Goal: Task Accomplishment & Management: Use online tool/utility

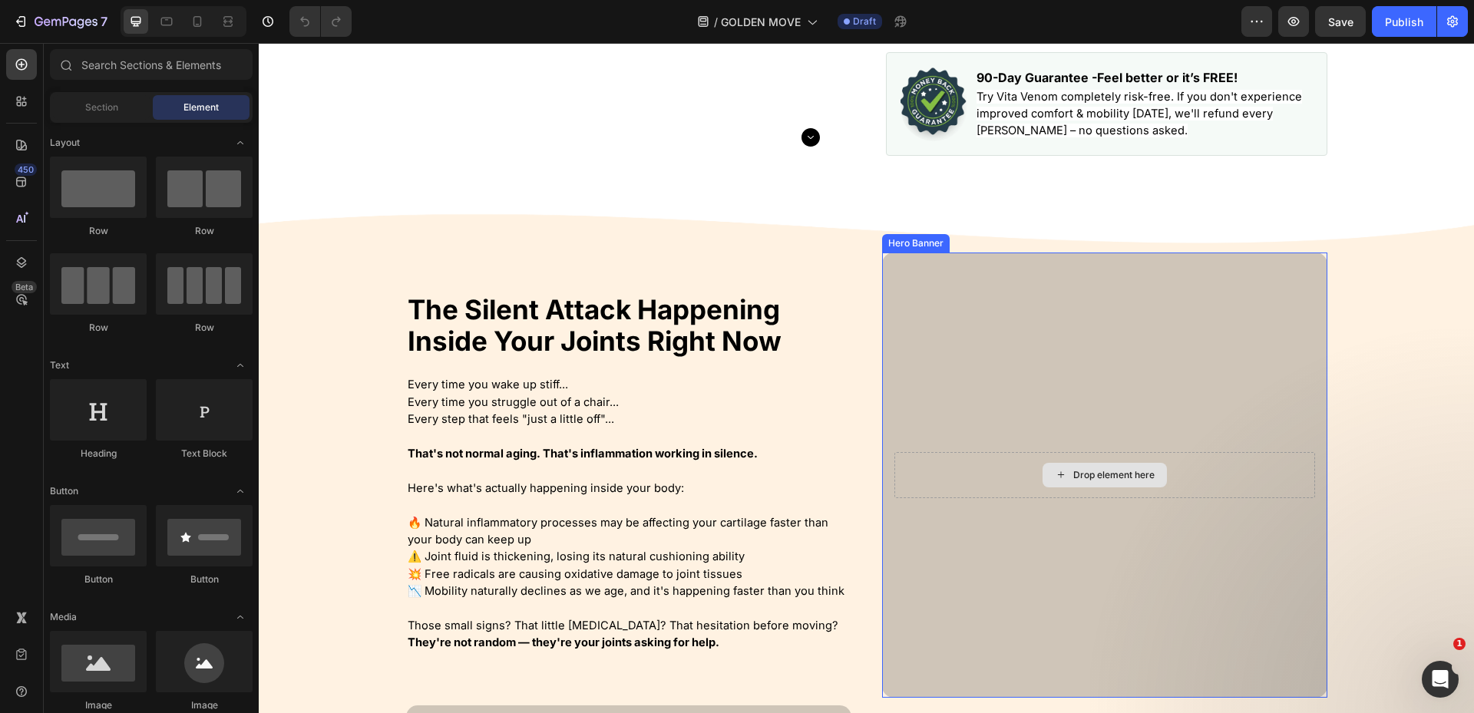
scroll to position [614, 0]
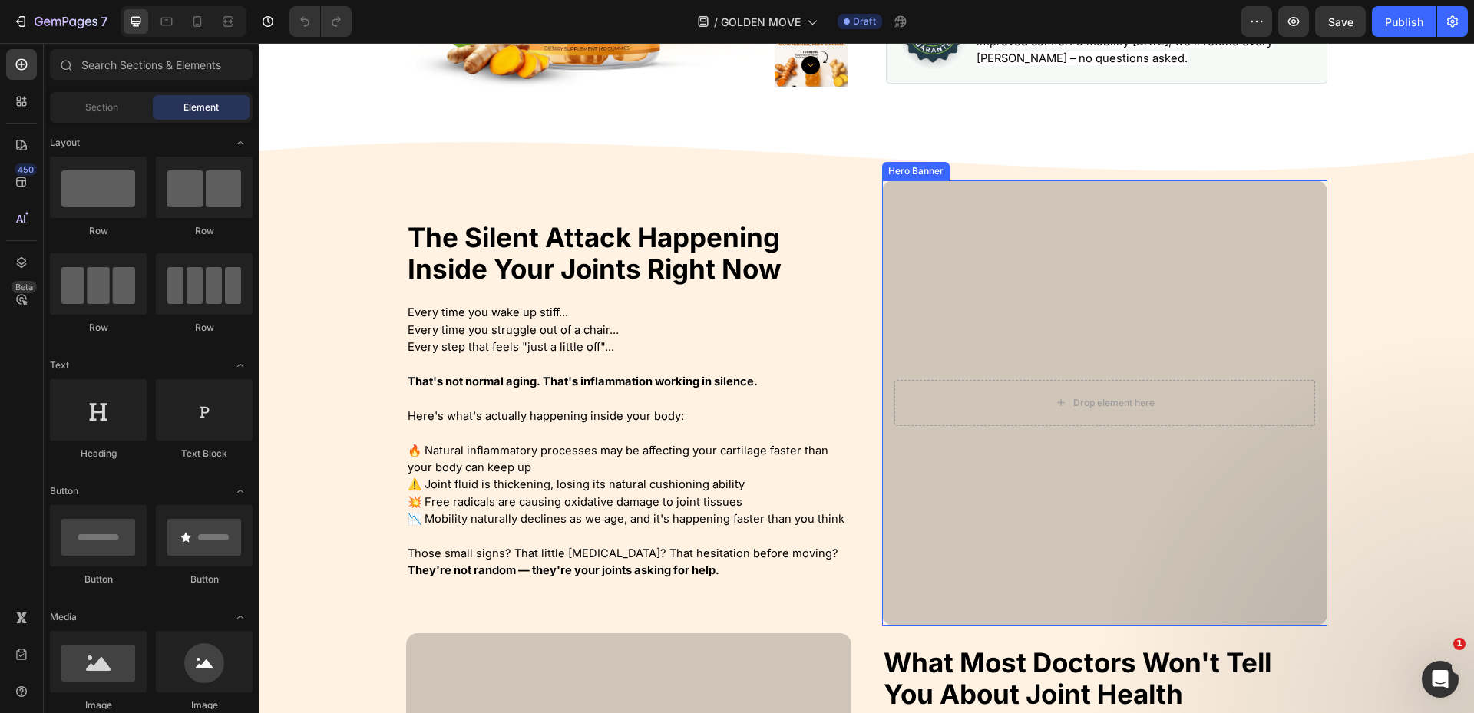
click at [1029, 263] on div "Overlay" at bounding box center [1104, 402] width 445 height 445
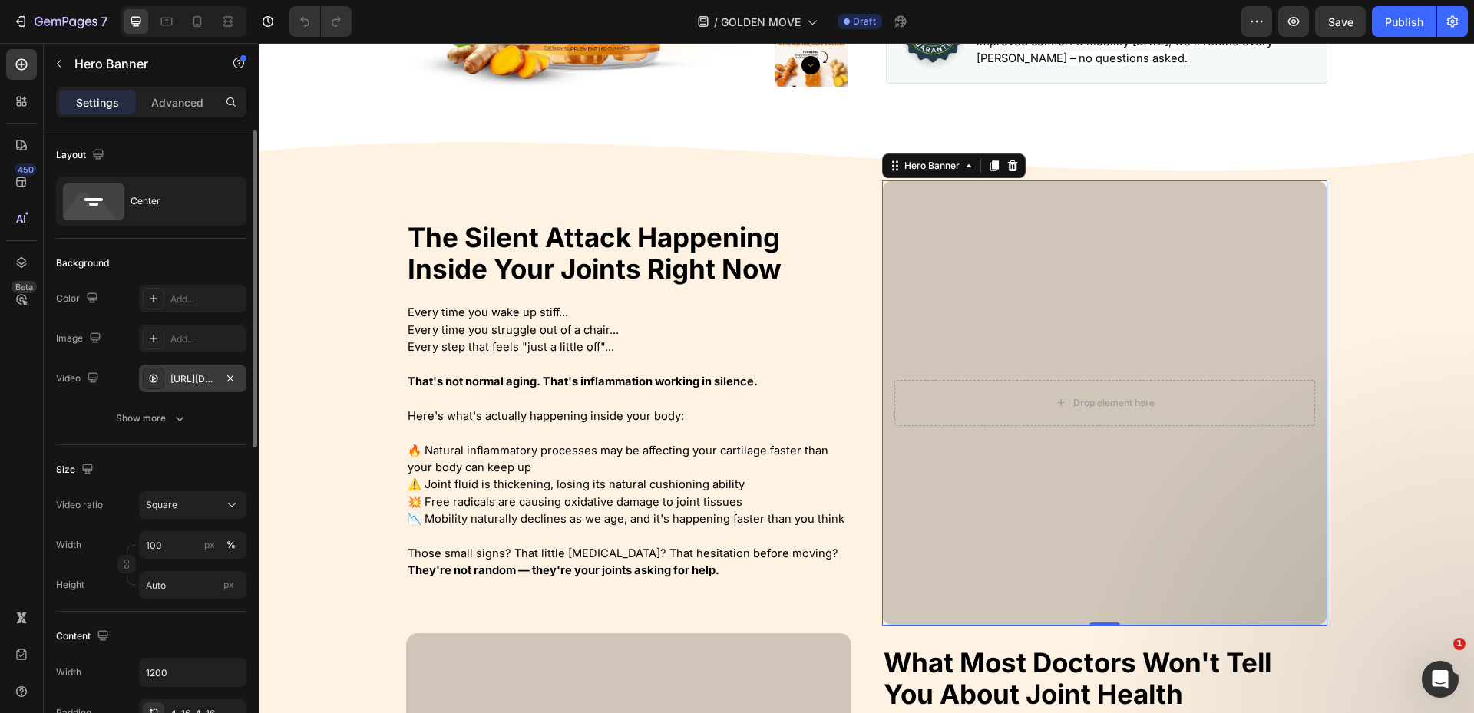
click at [199, 380] on div "[URL][DOMAIN_NAME]" at bounding box center [192, 379] width 45 height 14
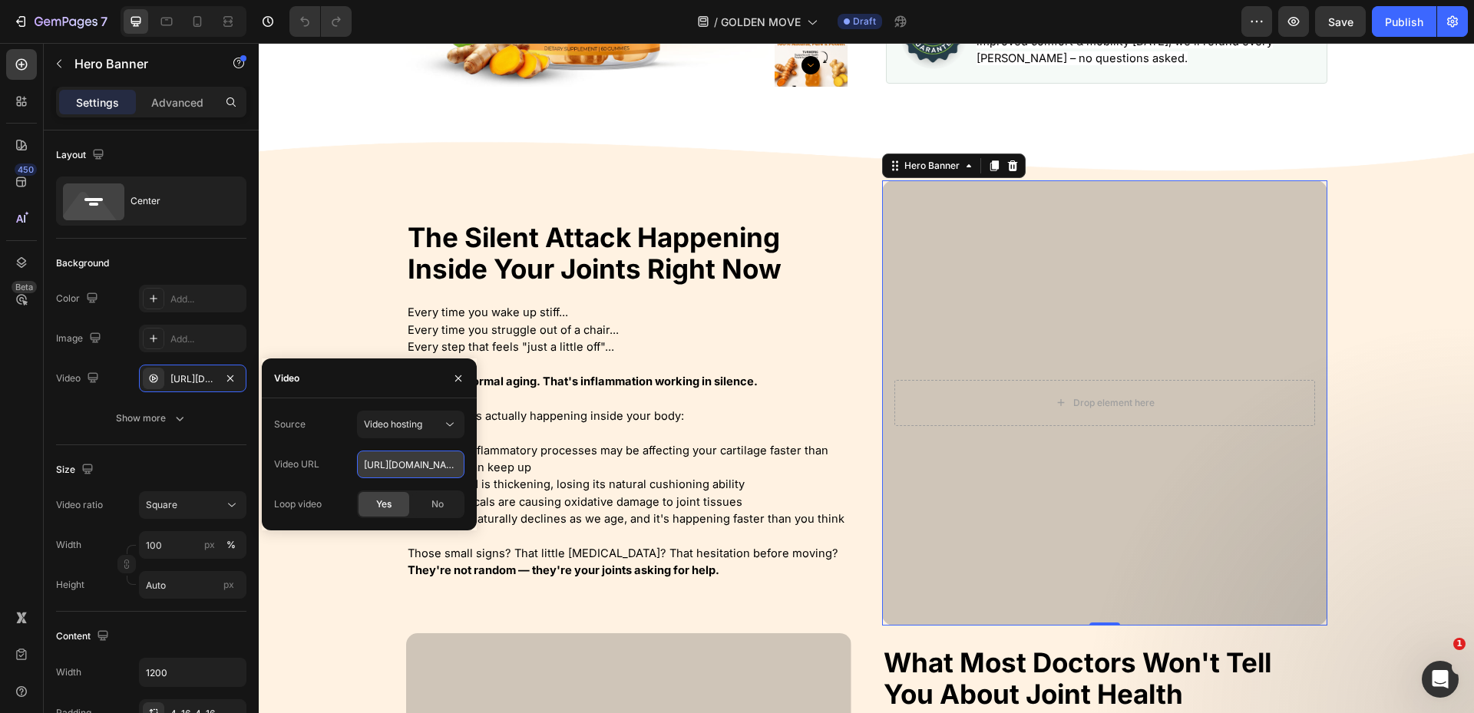
click at [415, 467] on input "[URL][DOMAIN_NAME]" at bounding box center [410, 464] width 107 height 28
paste input "b6a5a636c12c475eaeeb19f7b651020"
type input "[URL][DOMAIN_NAME]"
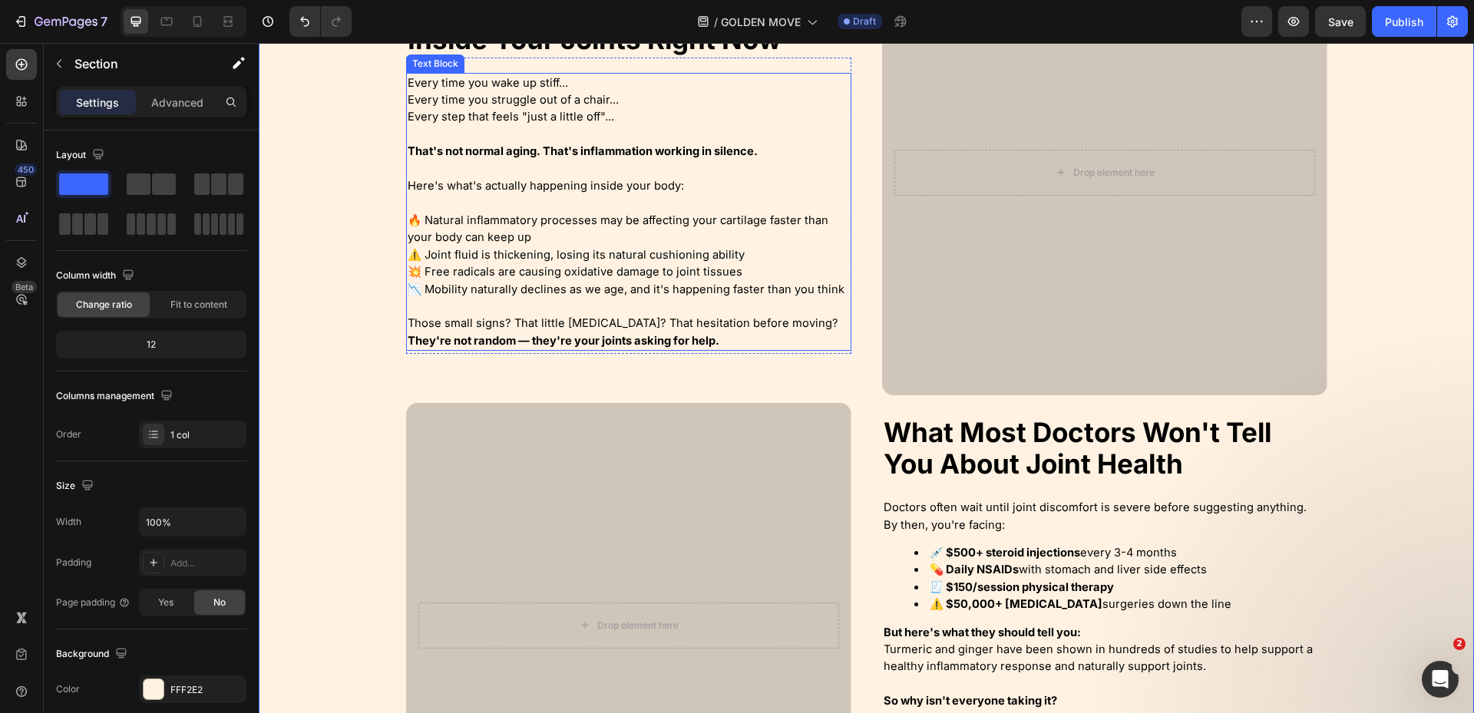
scroll to position [844, 0]
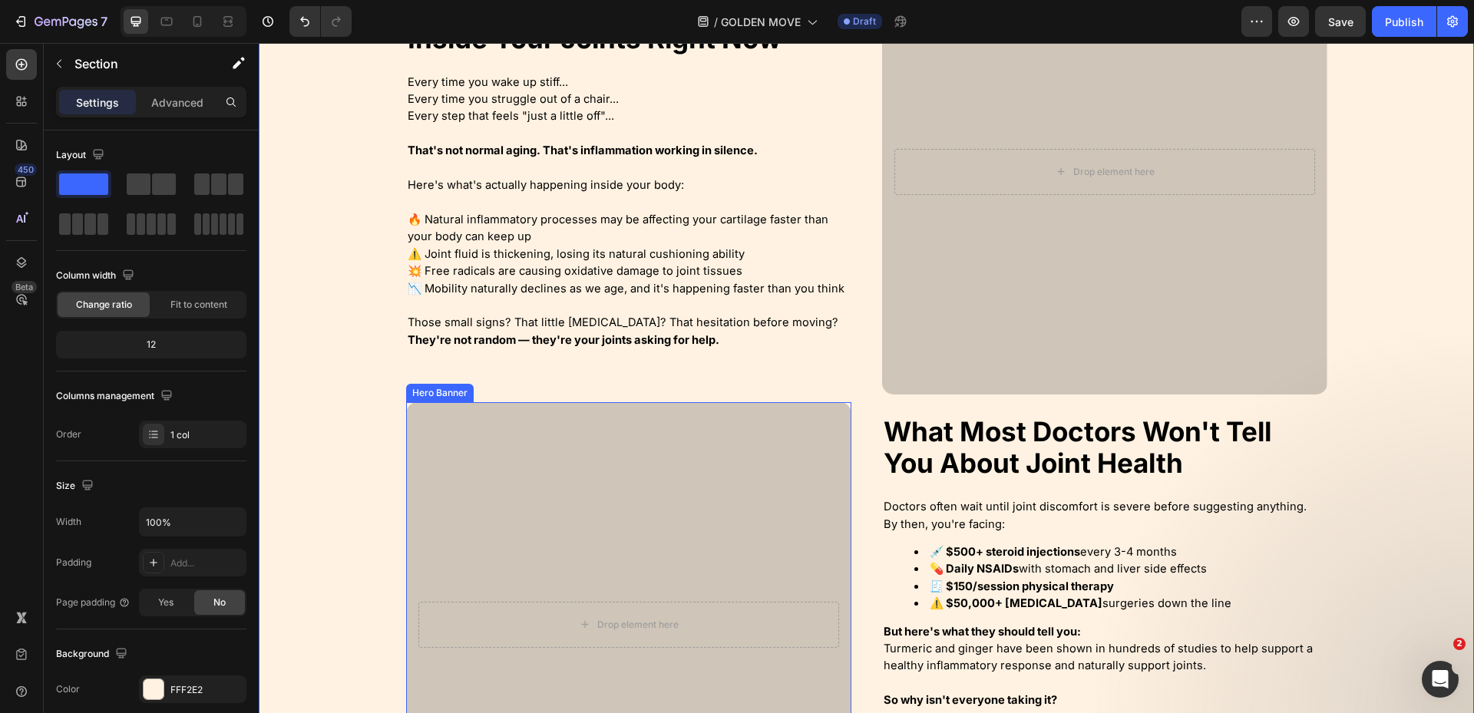
click at [705, 460] on div "Overlay" at bounding box center [628, 624] width 445 height 445
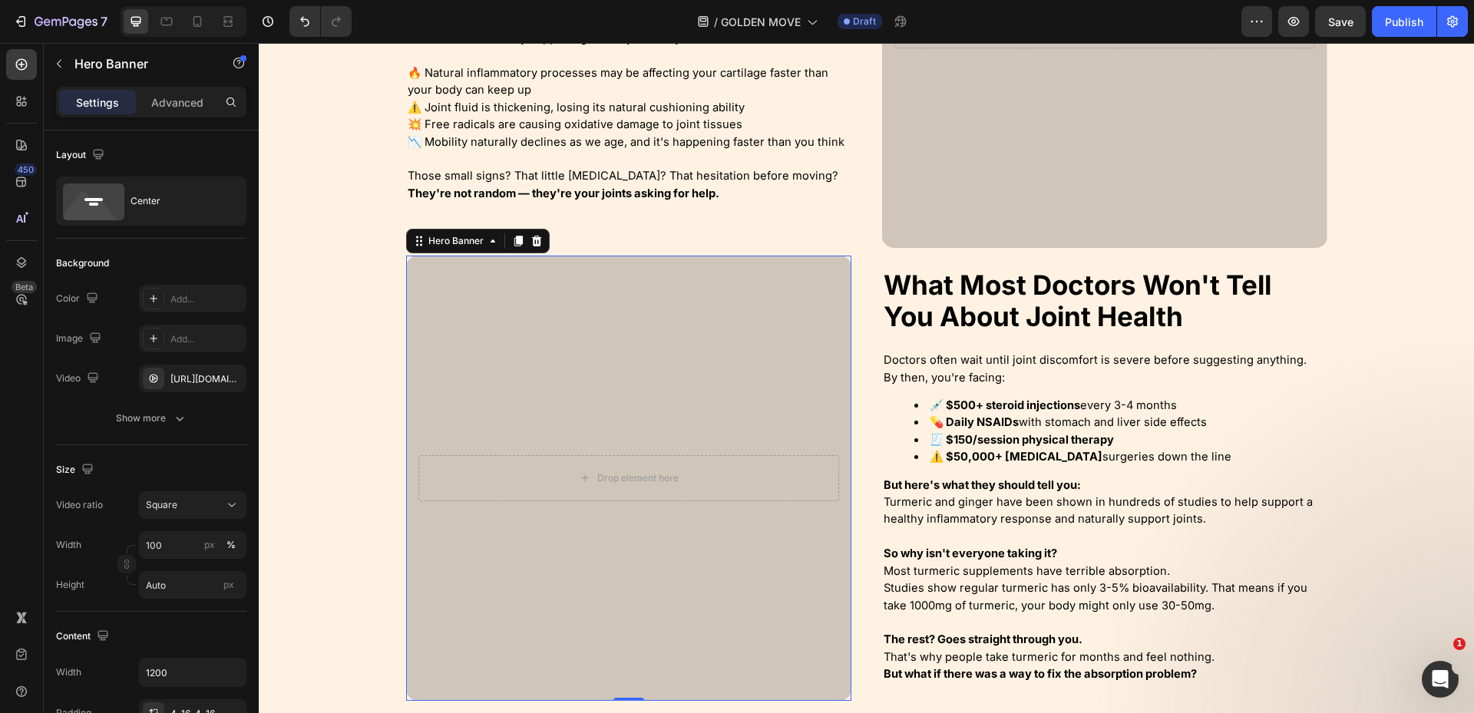
scroll to position [998, 0]
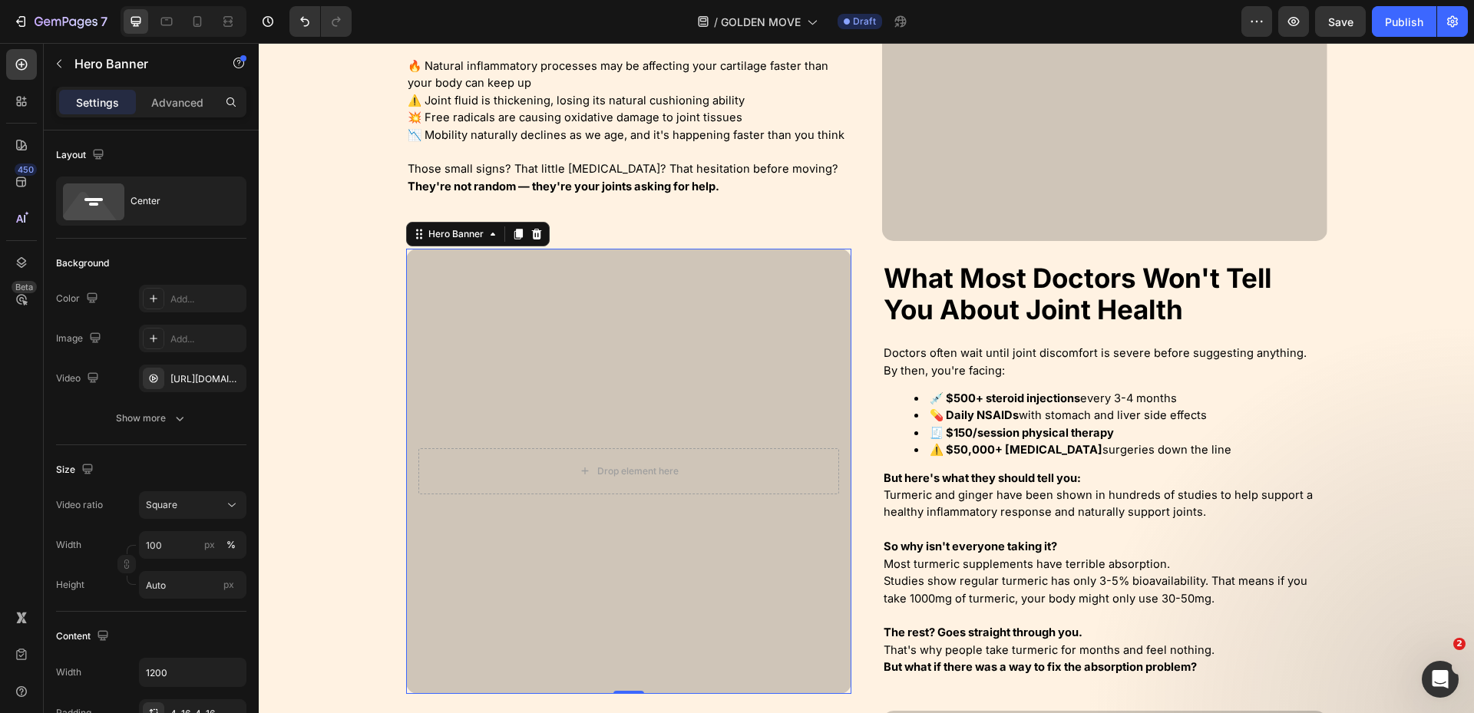
click at [652, 354] on div "Overlay" at bounding box center [628, 471] width 445 height 445
click at [658, 463] on div "Drop element here" at bounding box center [628, 471] width 124 height 25
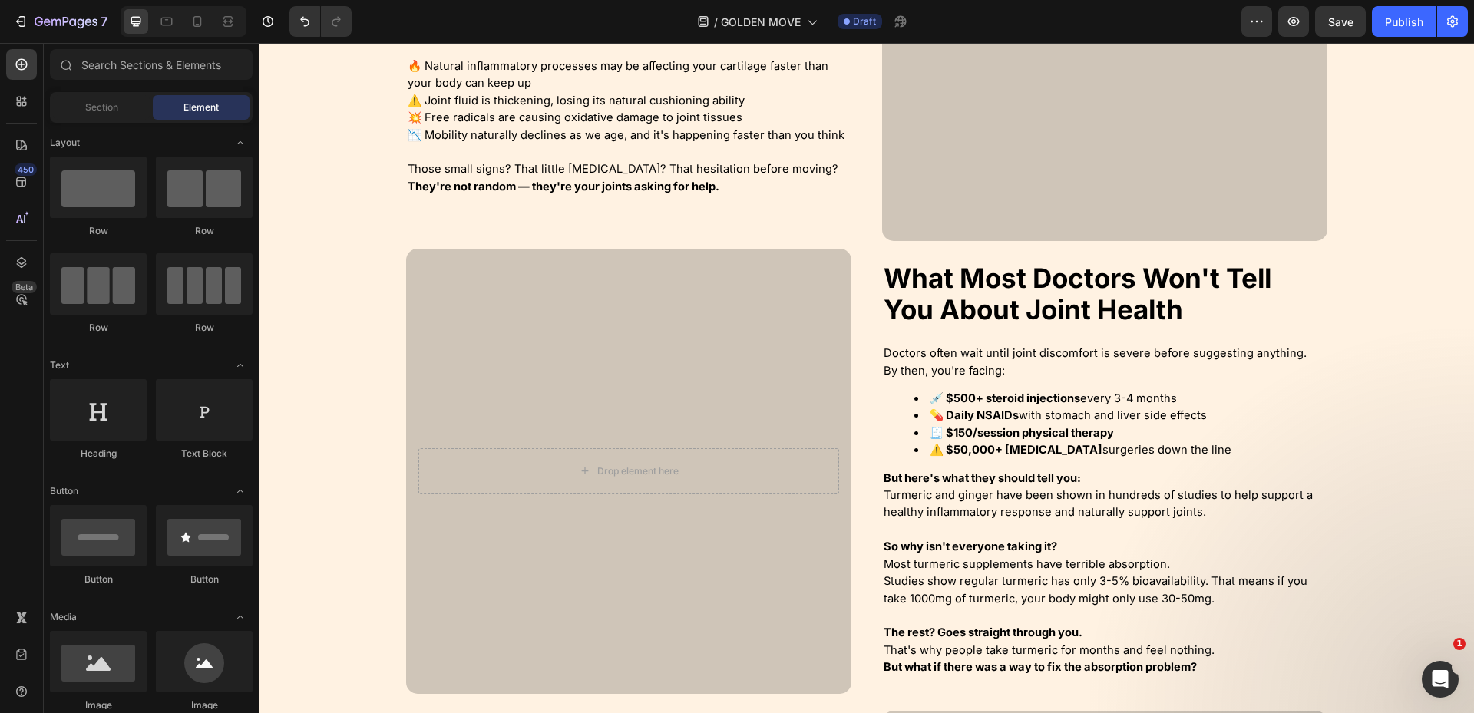
click at [493, 406] on div "Overlay" at bounding box center [628, 471] width 445 height 445
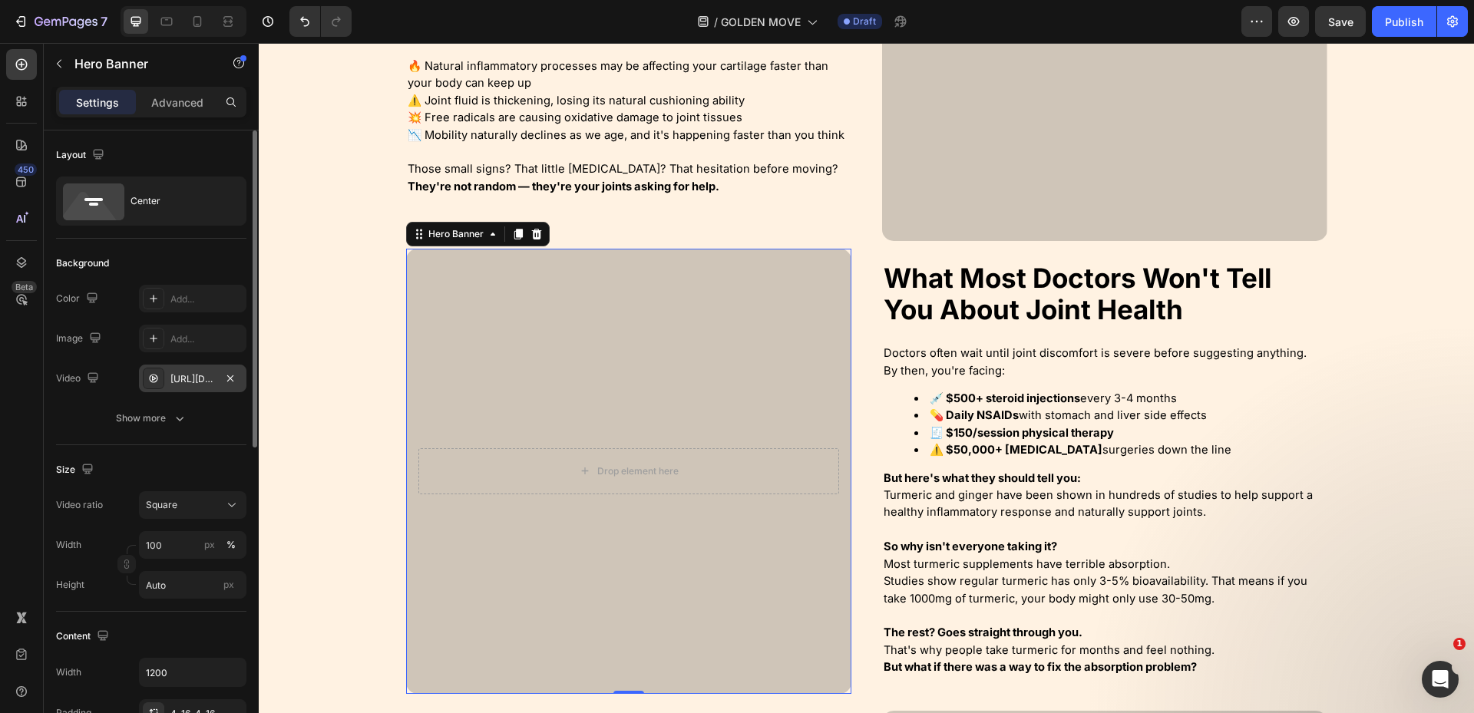
click at [194, 375] on div "[URL][DOMAIN_NAME]" at bounding box center [192, 379] width 45 height 14
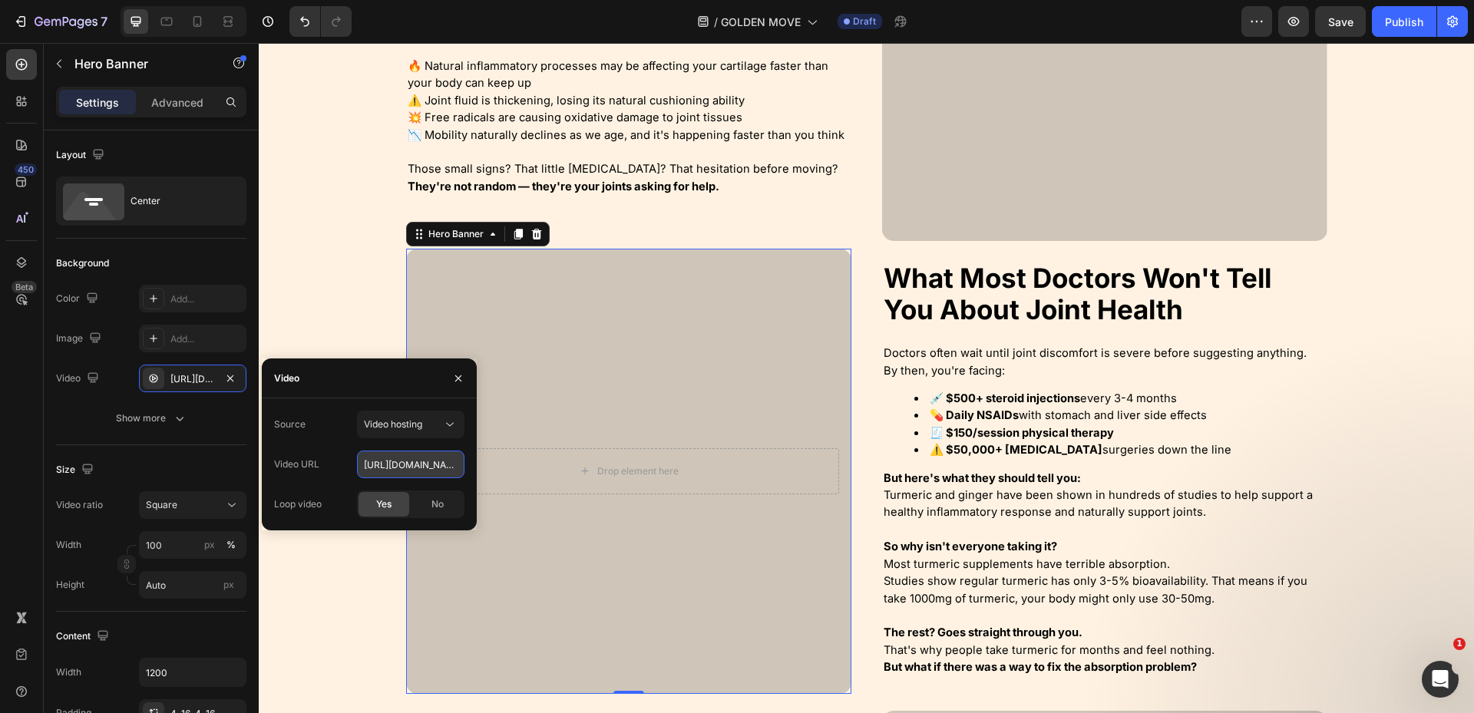
click at [417, 457] on input "[URL][DOMAIN_NAME]" at bounding box center [410, 464] width 107 height 28
paste input "f716cb54fc424997b06e630753fddd6c"
type input "[URL][DOMAIN_NAME]"
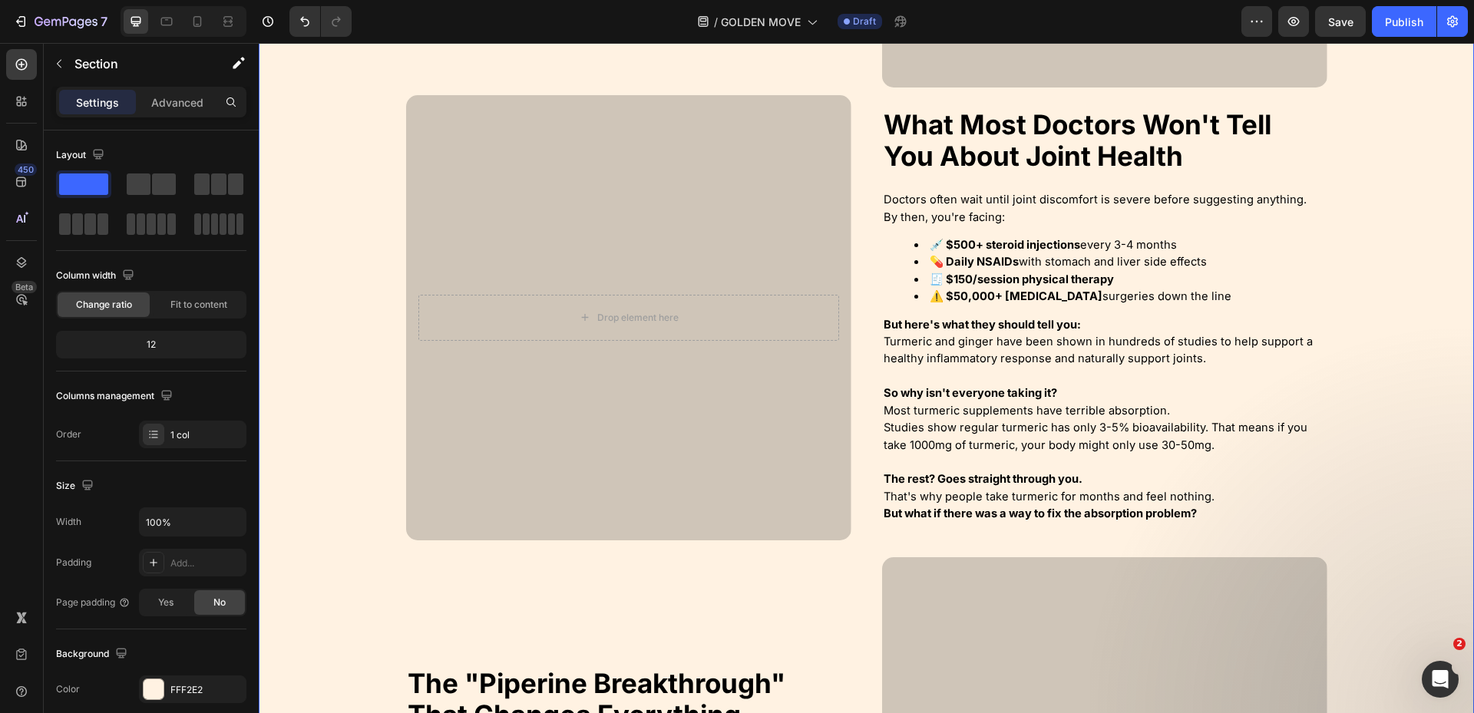
scroll to position [1458, 0]
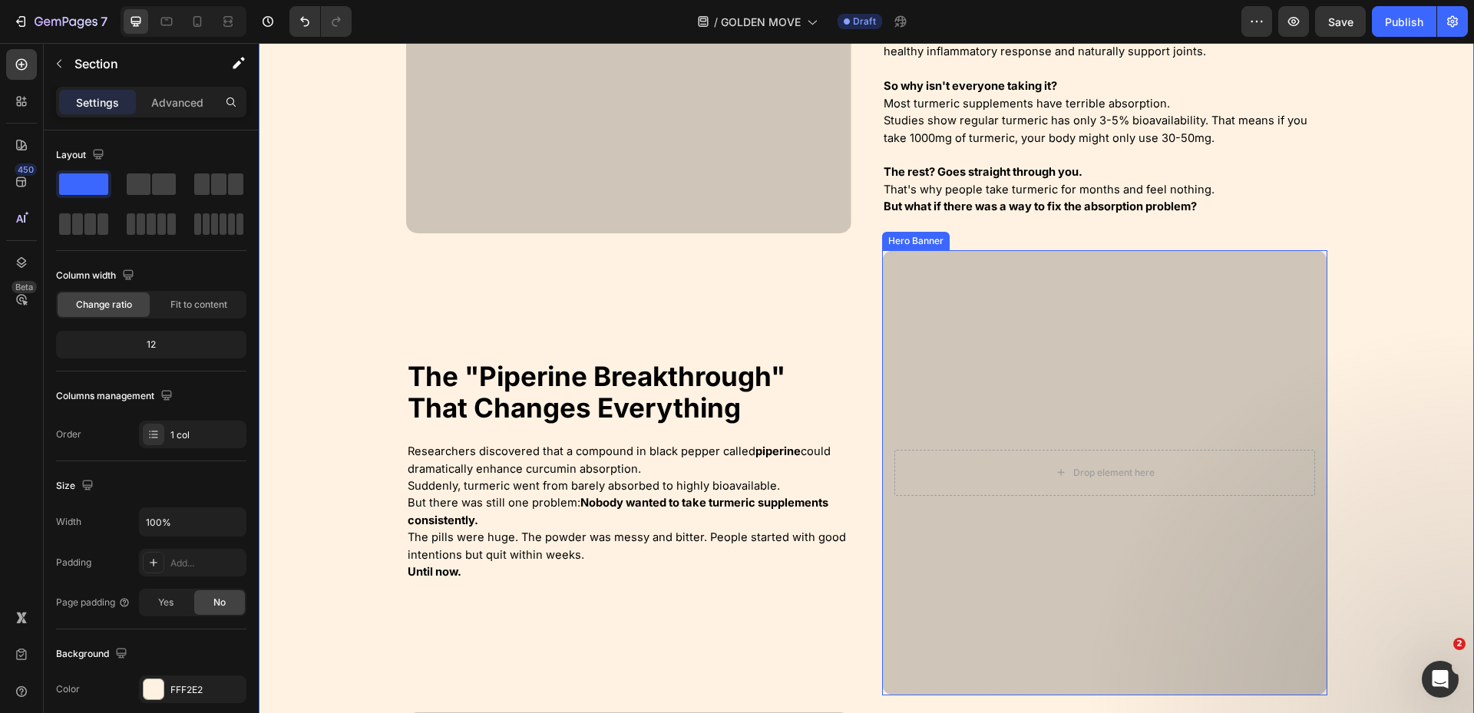
click at [932, 386] on div "Overlay" at bounding box center [1104, 472] width 445 height 445
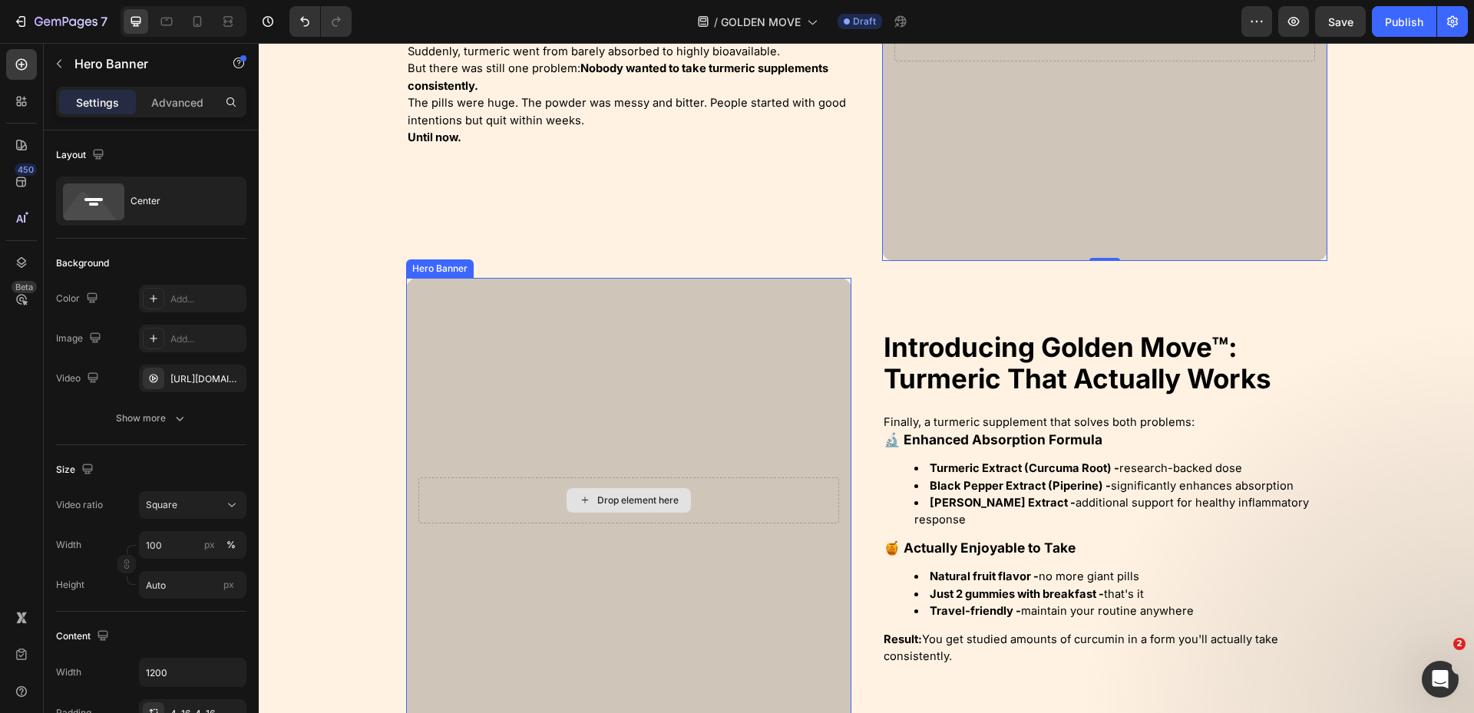
scroll to position [1919, 0]
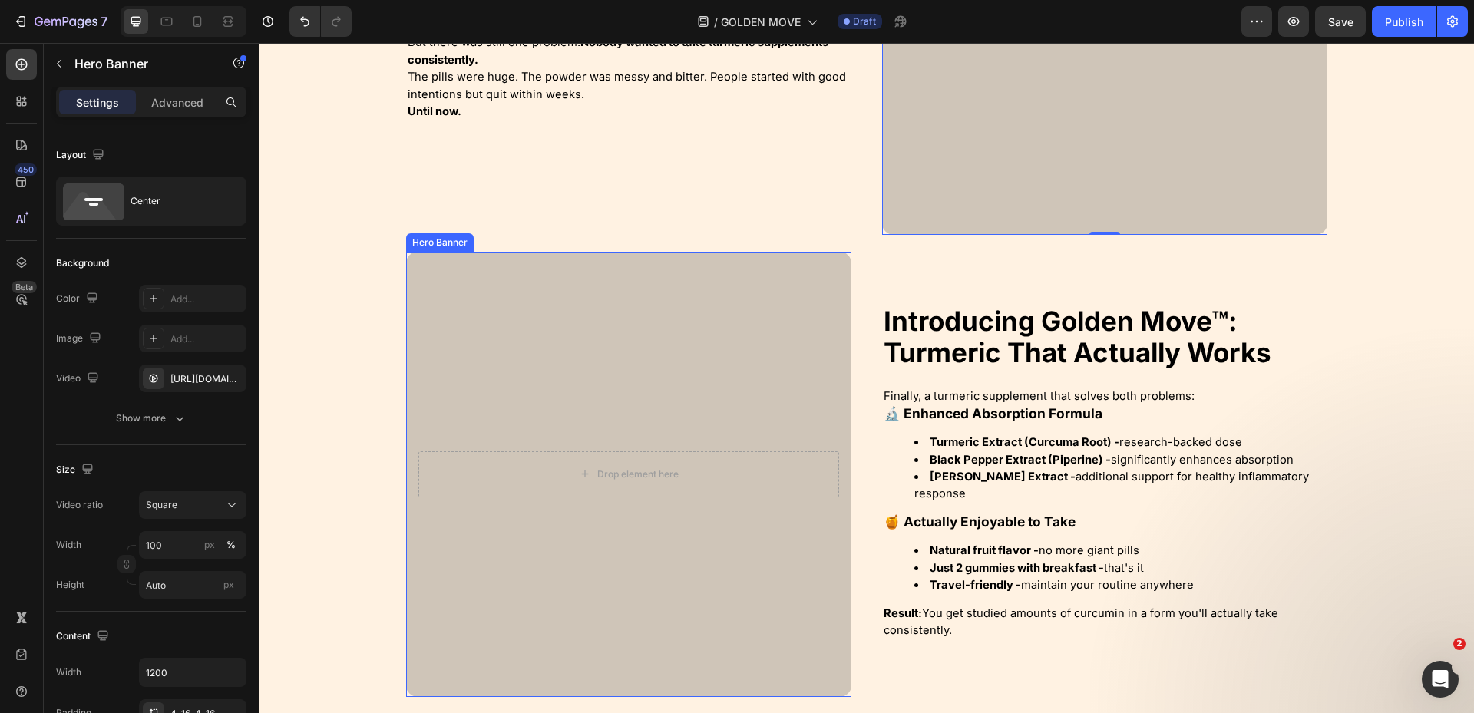
click at [661, 386] on div "Overlay" at bounding box center [628, 474] width 445 height 445
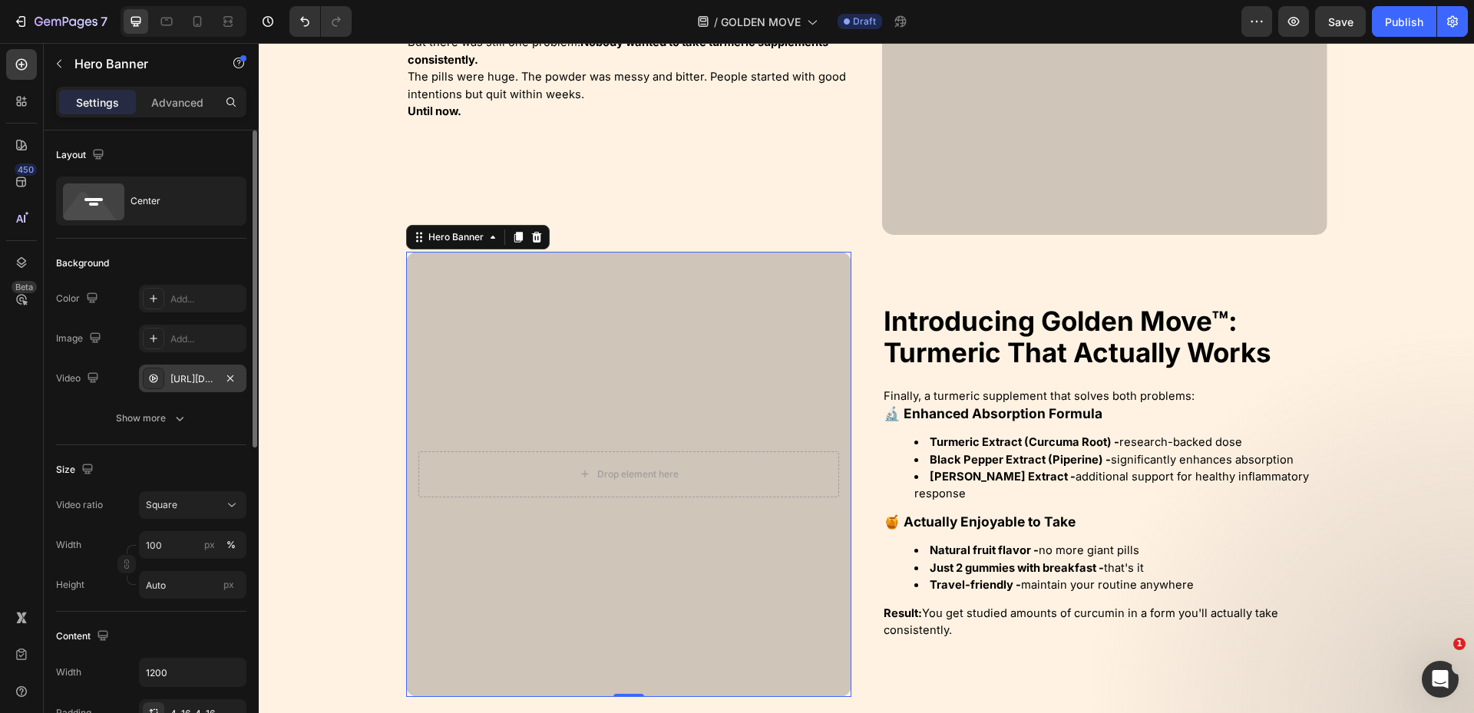
click at [193, 375] on div "[URL][DOMAIN_NAME]" at bounding box center [192, 379] width 45 height 14
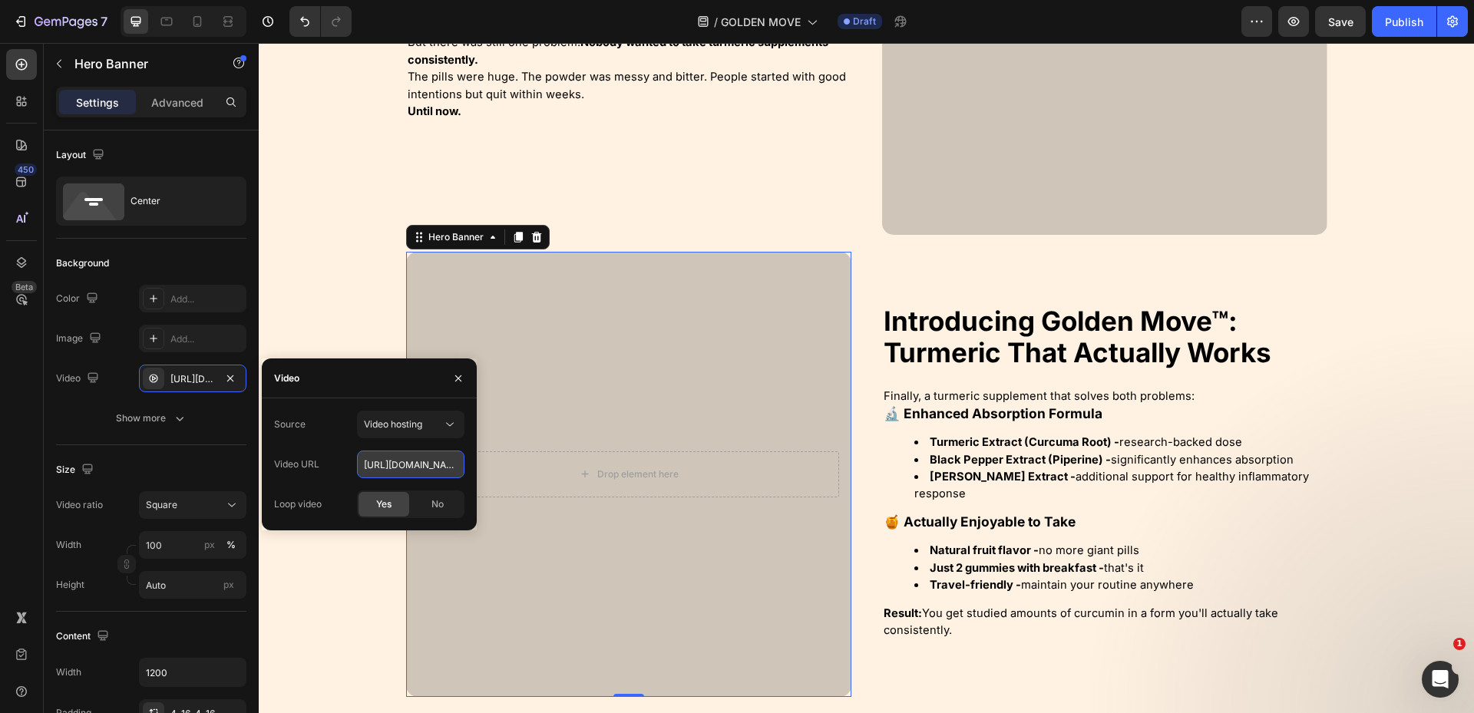
click at [418, 475] on input "[URL][DOMAIN_NAME]" at bounding box center [410, 464] width 107 height 28
paste input "5f0964f8eab44944be538bfc234ccdf"
type input "[URL][DOMAIN_NAME]"
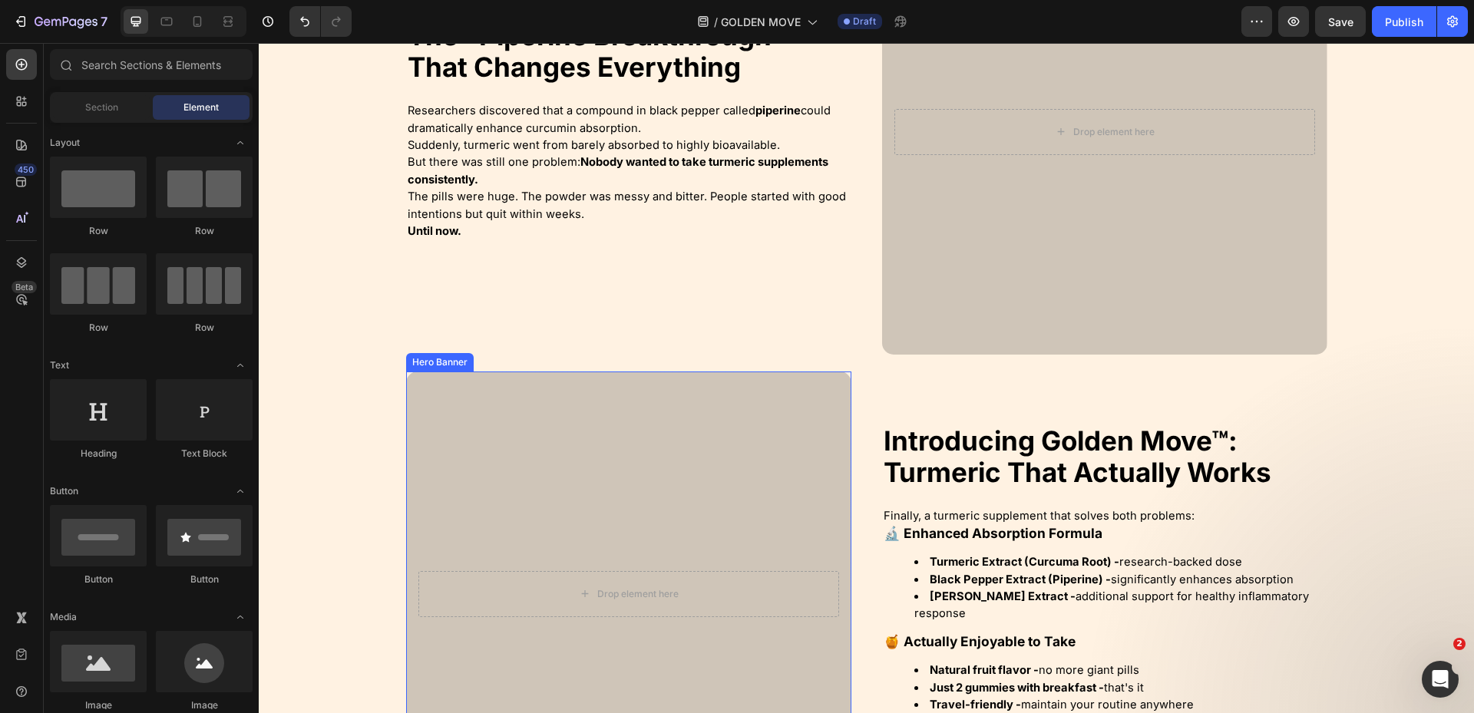
scroll to position [1773, 0]
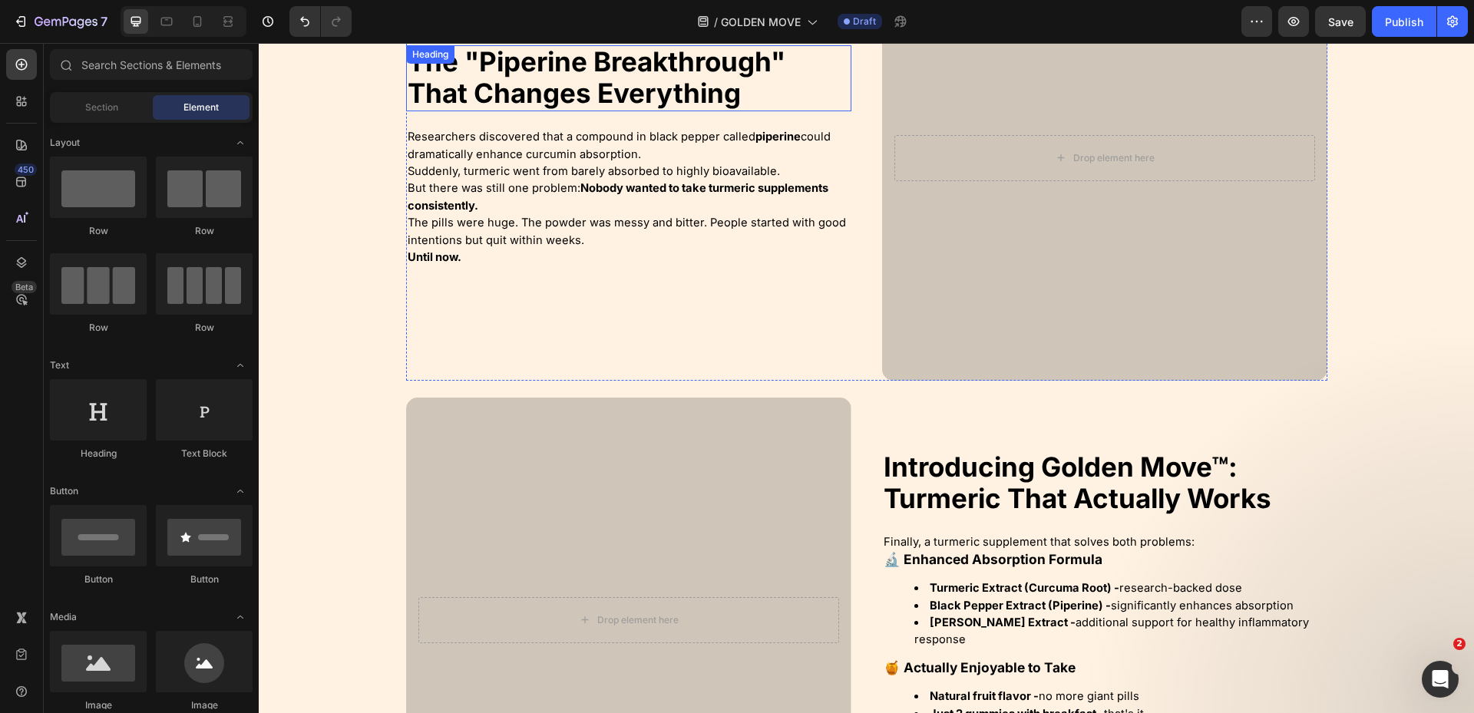
click at [546, 88] on strong "The "Piperine Breakthrough" That Changes Everything" at bounding box center [597, 77] width 378 height 64
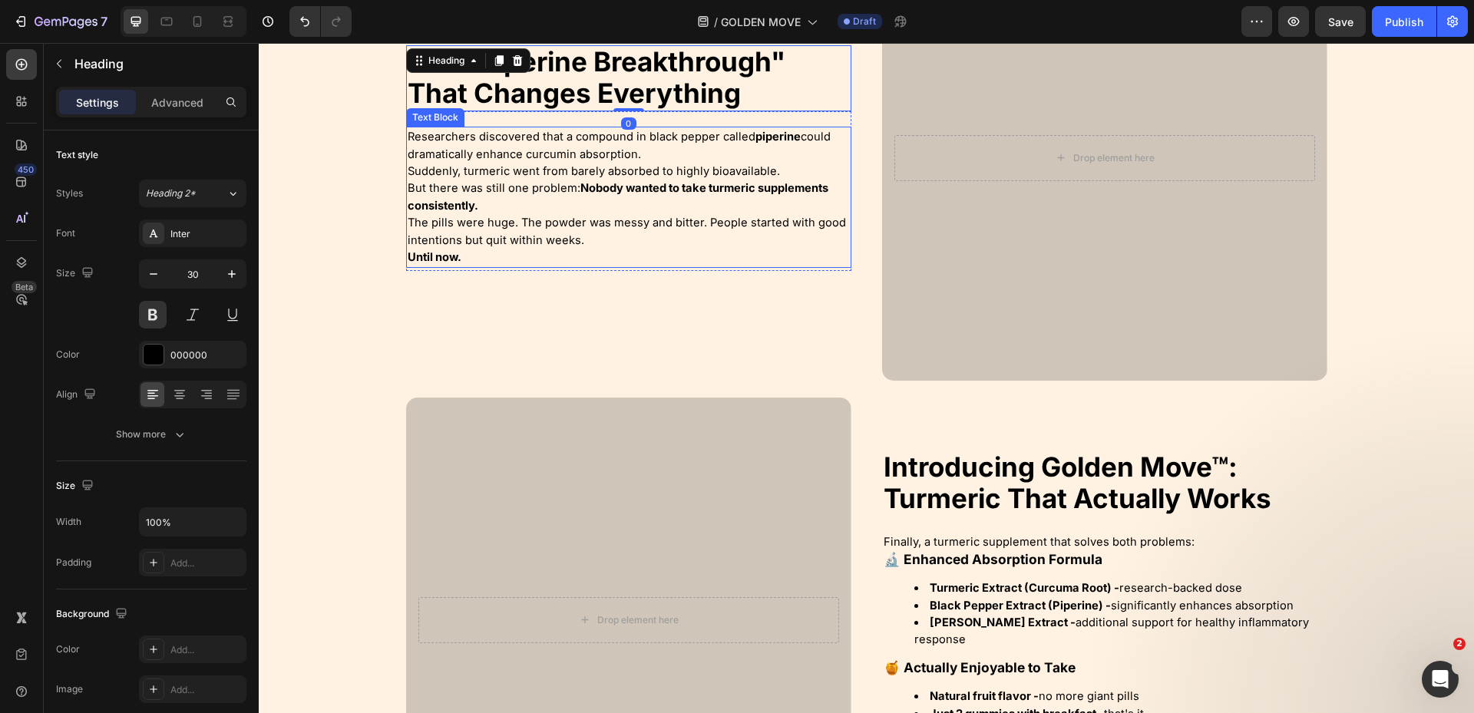
click at [559, 231] on p "The pills were huge. The powder was messy and bitter. People started with good …" at bounding box center [629, 231] width 442 height 35
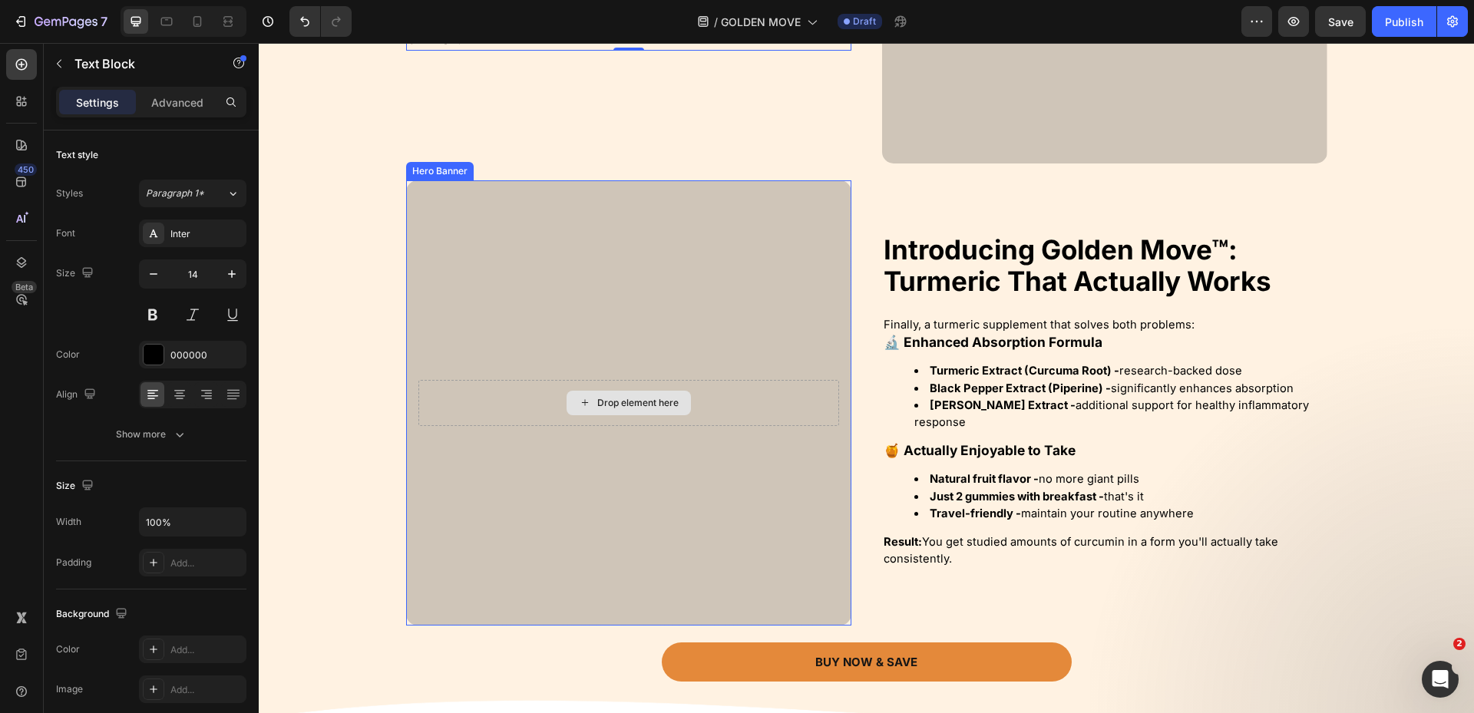
scroll to position [2003, 0]
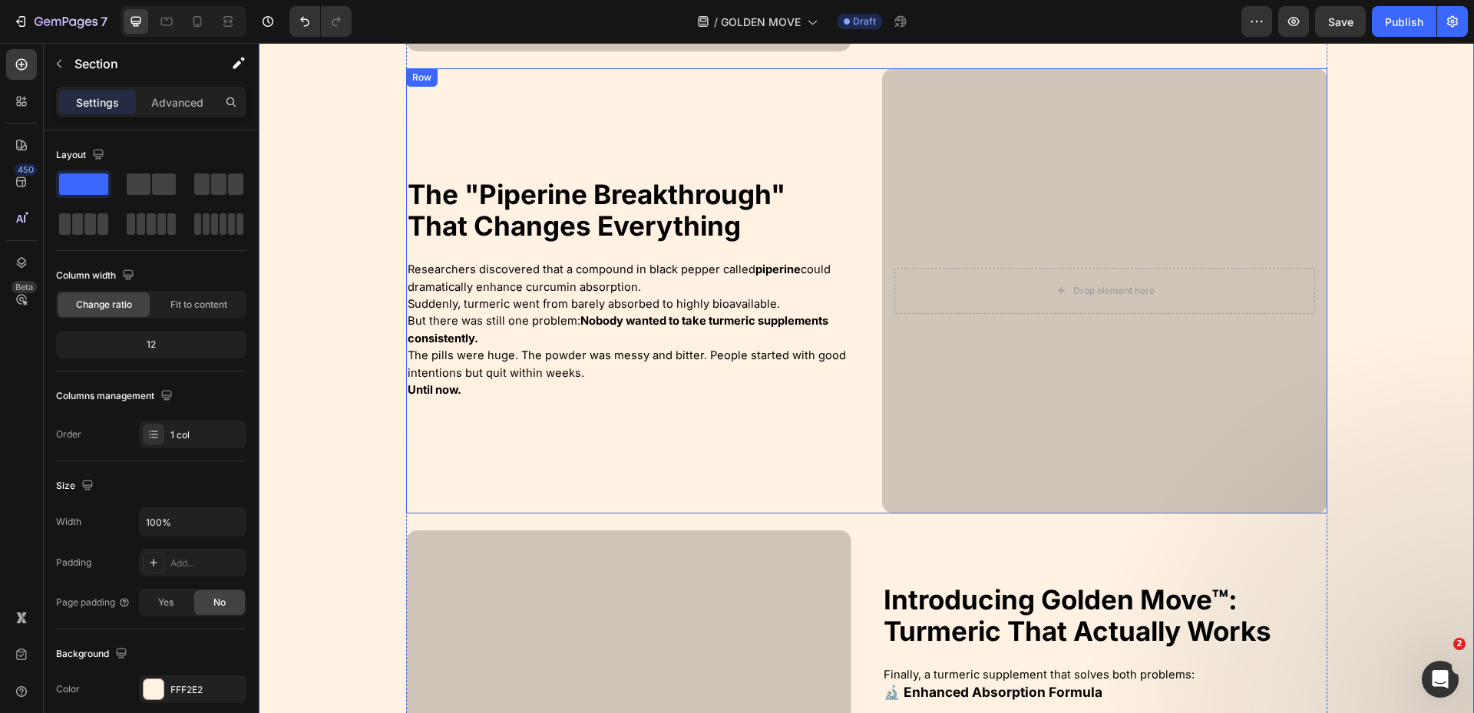
scroll to position [1619, 0]
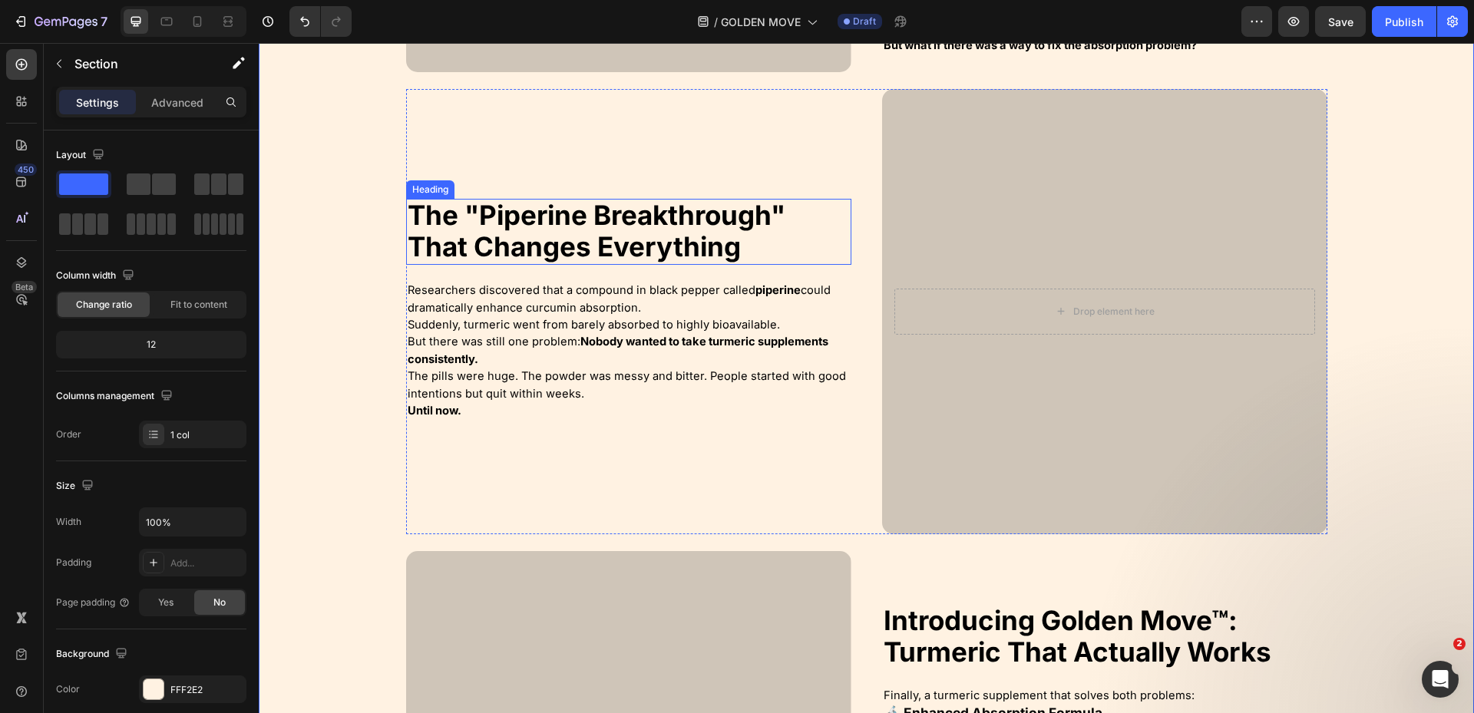
click at [681, 237] on strong "The "Piperine Breakthrough" That Changes Everything" at bounding box center [597, 231] width 378 height 64
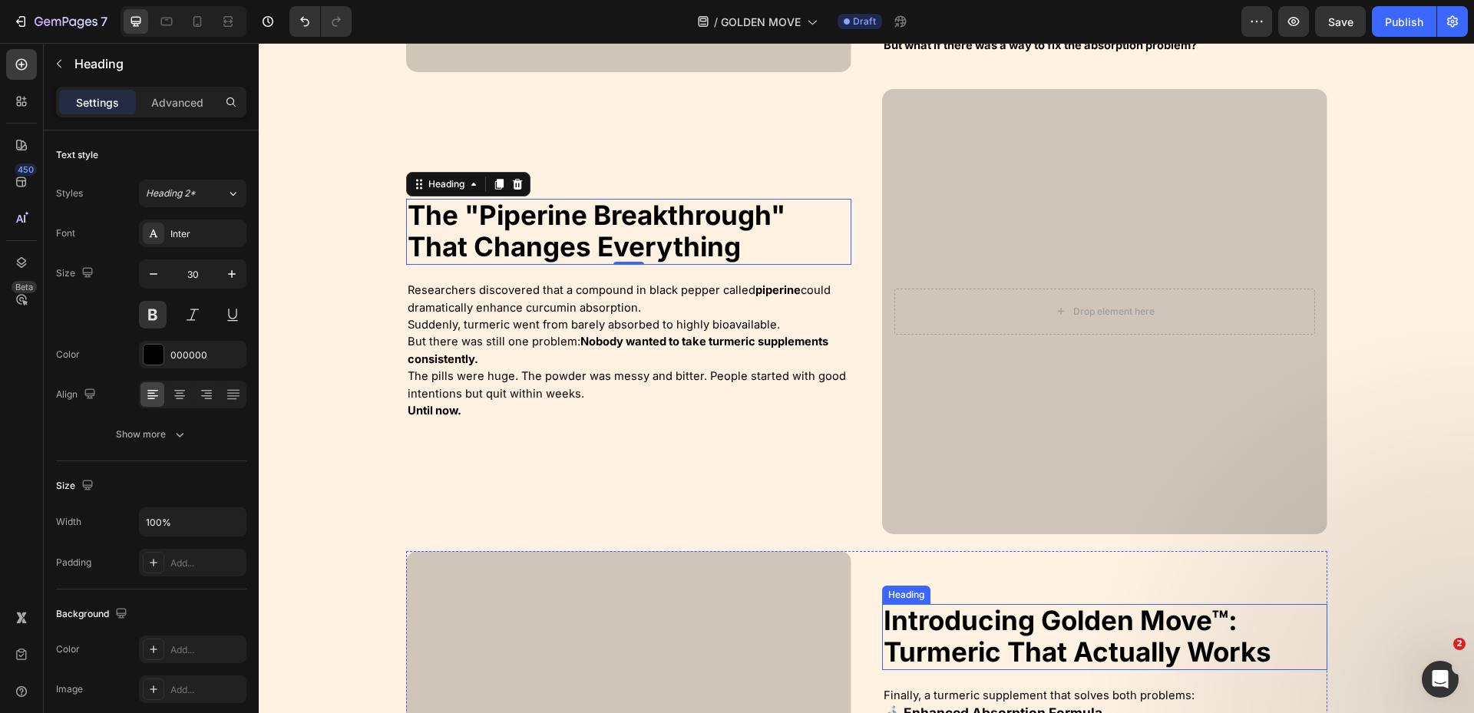
click at [1186, 612] on strong "Introducing Golden Move™: Turmeric That Actually Works" at bounding box center [1077, 636] width 388 height 64
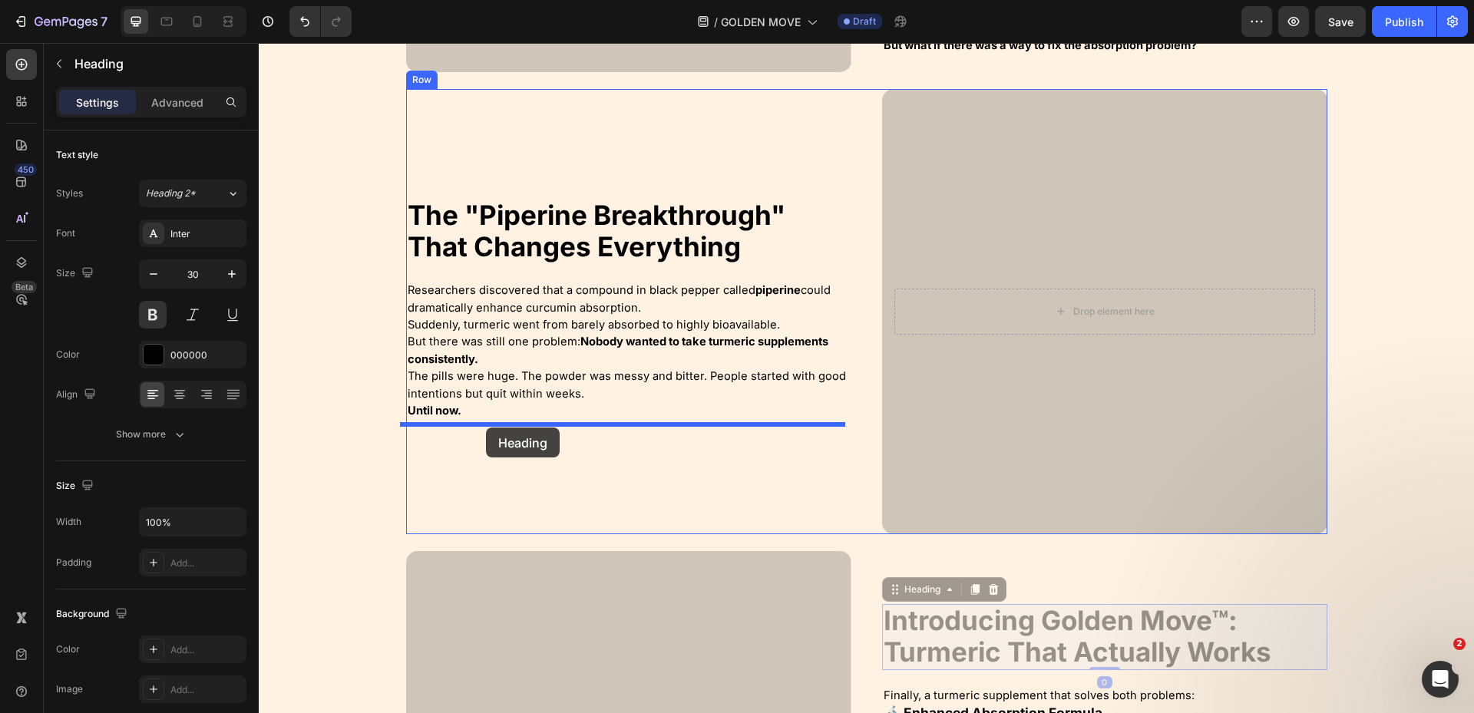
drag, startPoint x: 886, startPoint y: 593, endPoint x: 486, endPoint y: 427, distance: 433.6
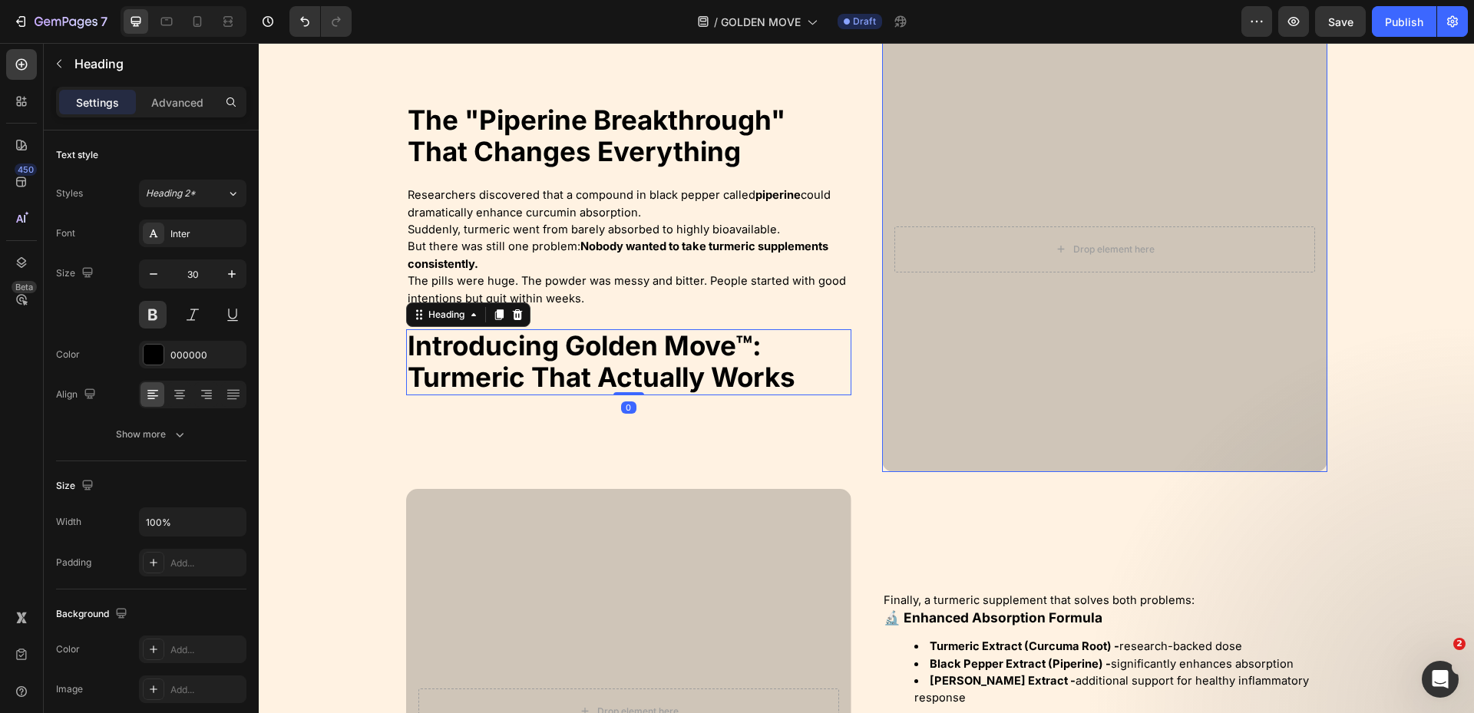
scroll to position [1773, 0]
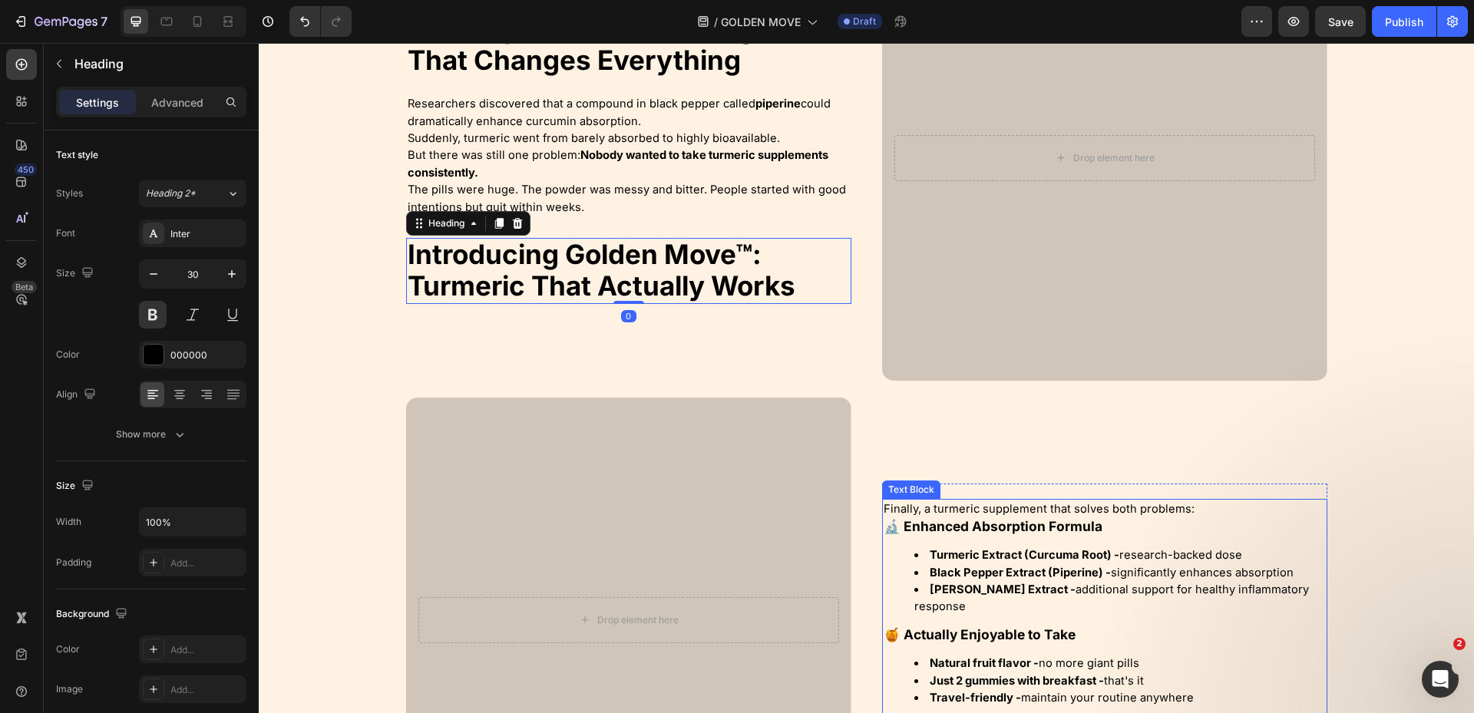
click at [960, 549] on strong "Turmeric Extract (Curcuma Root) -" at bounding box center [1024, 555] width 190 height 14
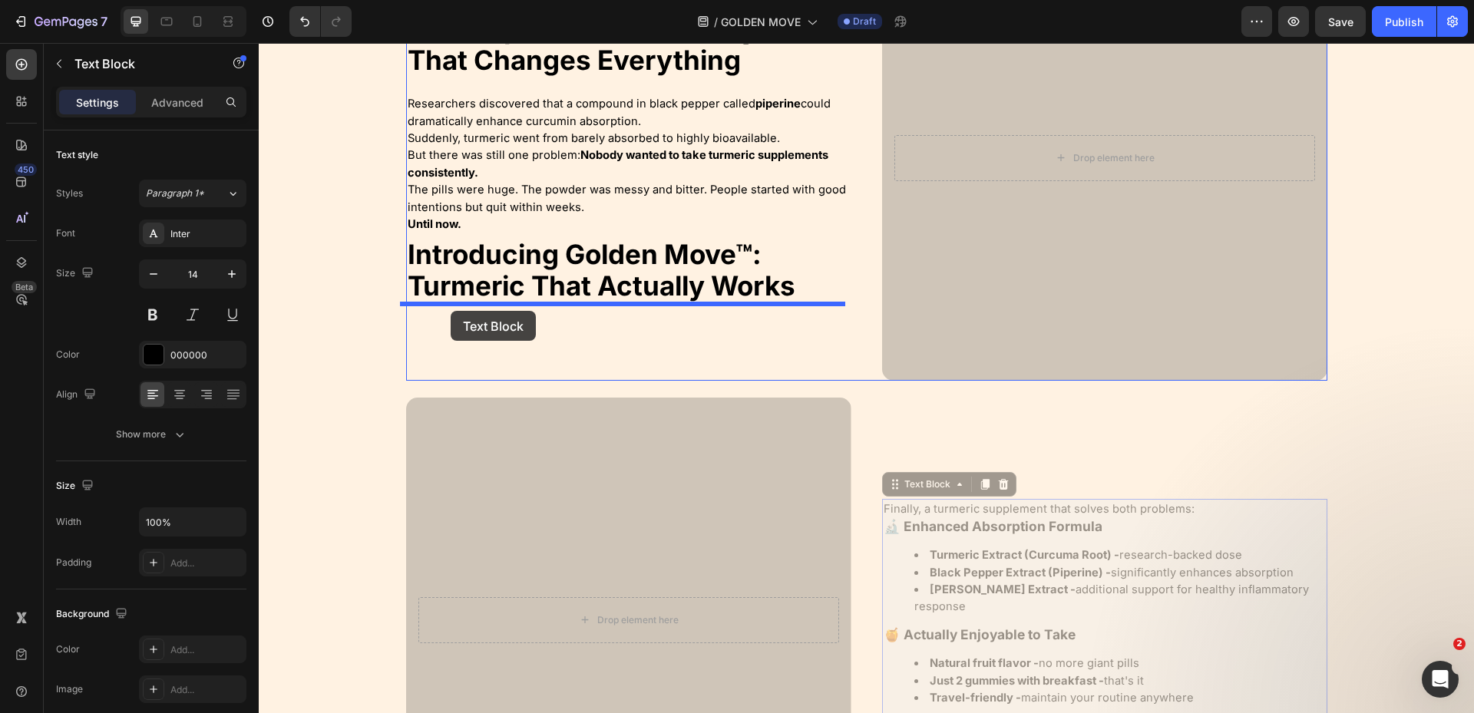
drag, startPoint x: 886, startPoint y: 487, endPoint x: 450, endPoint y: 311, distance: 470.3
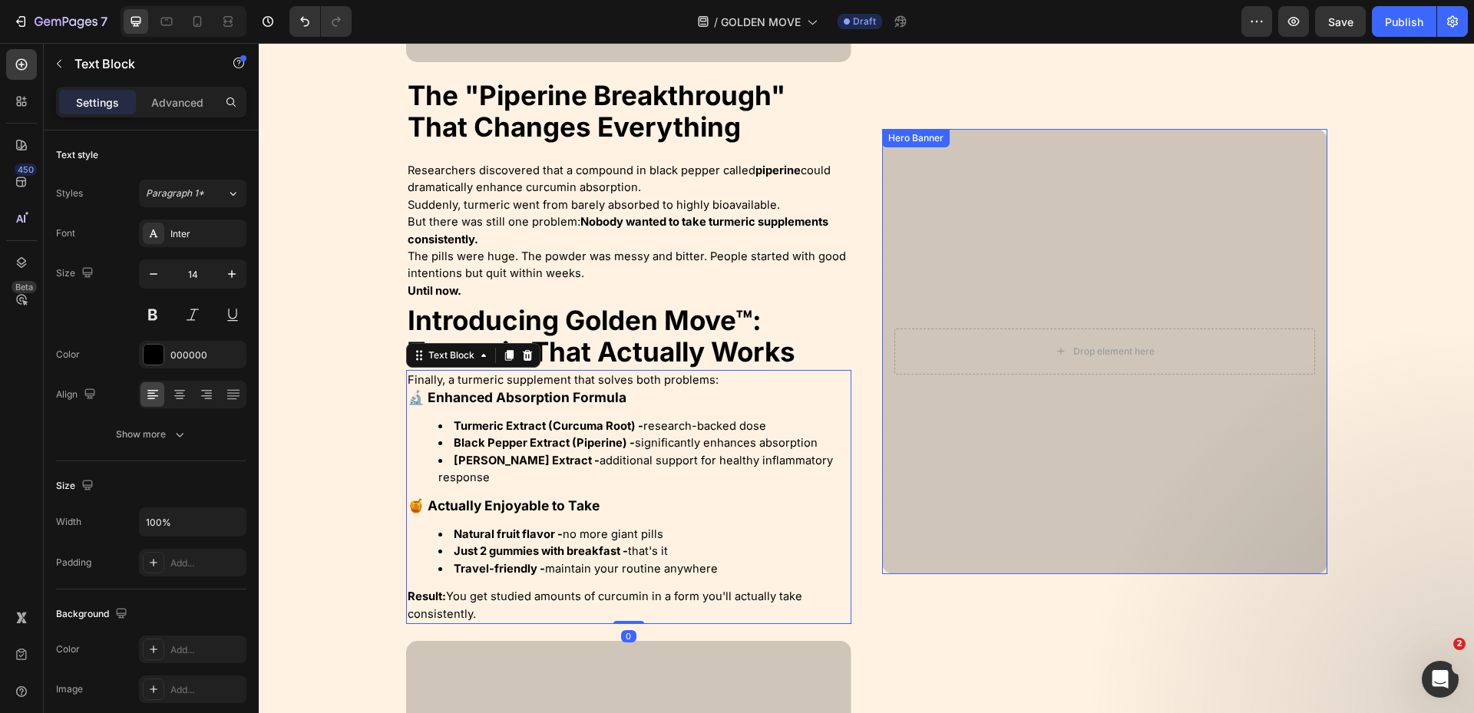
scroll to position [1543, 0]
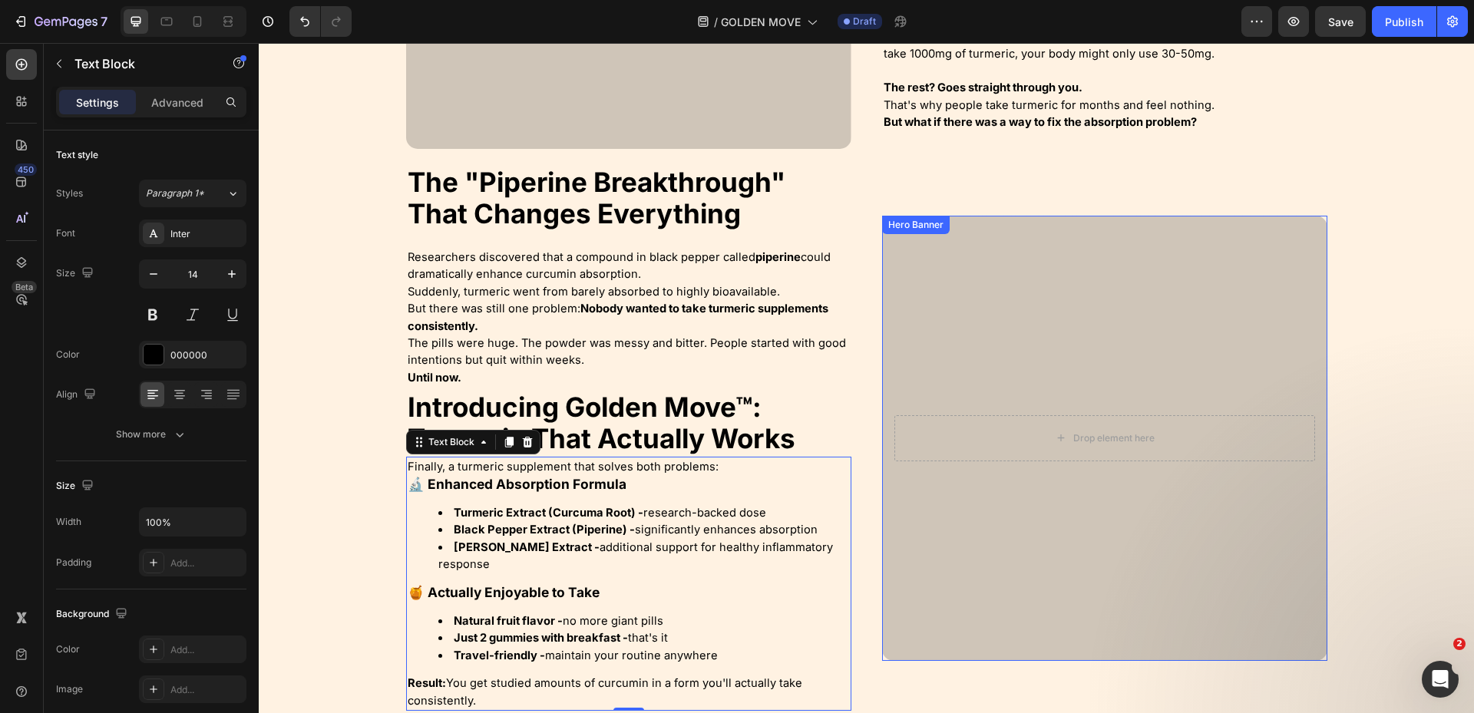
click at [1149, 279] on div "Overlay" at bounding box center [1104, 438] width 445 height 445
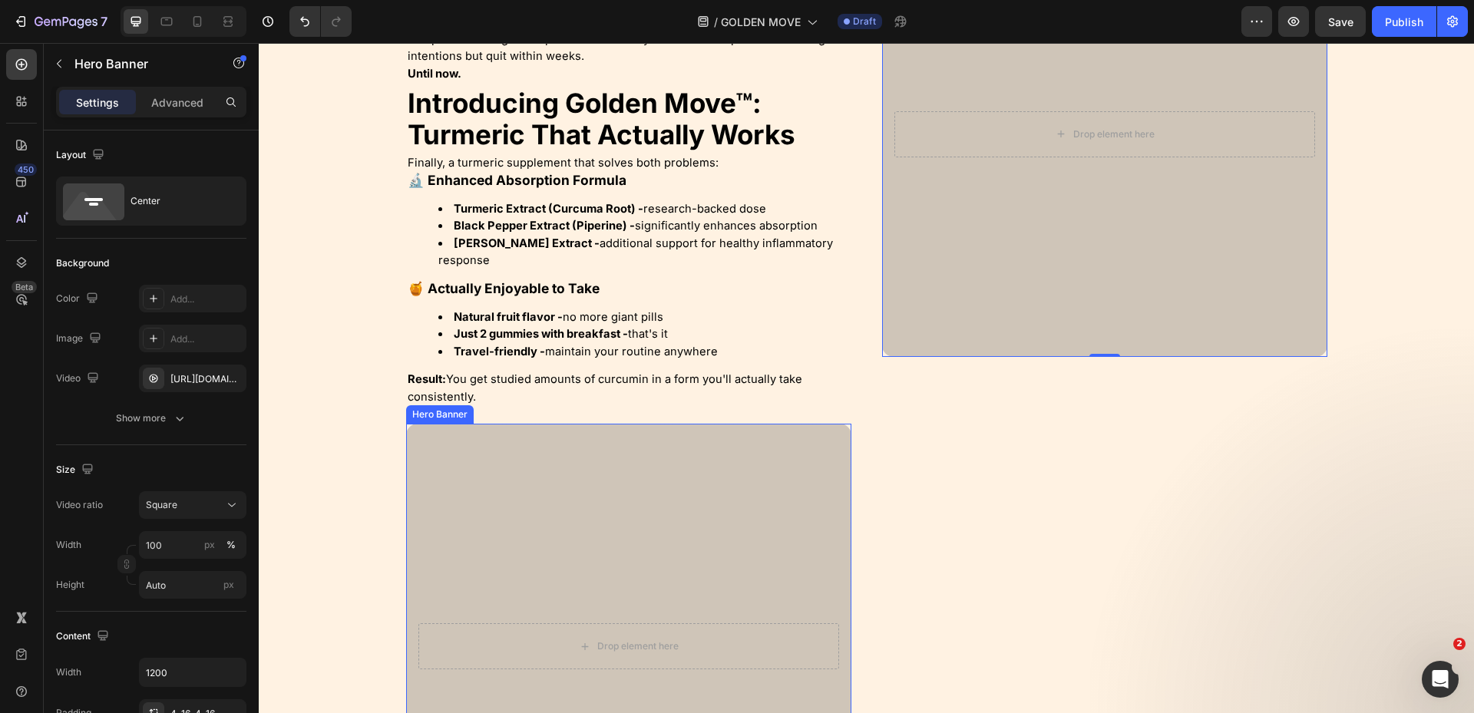
scroll to position [1926, 0]
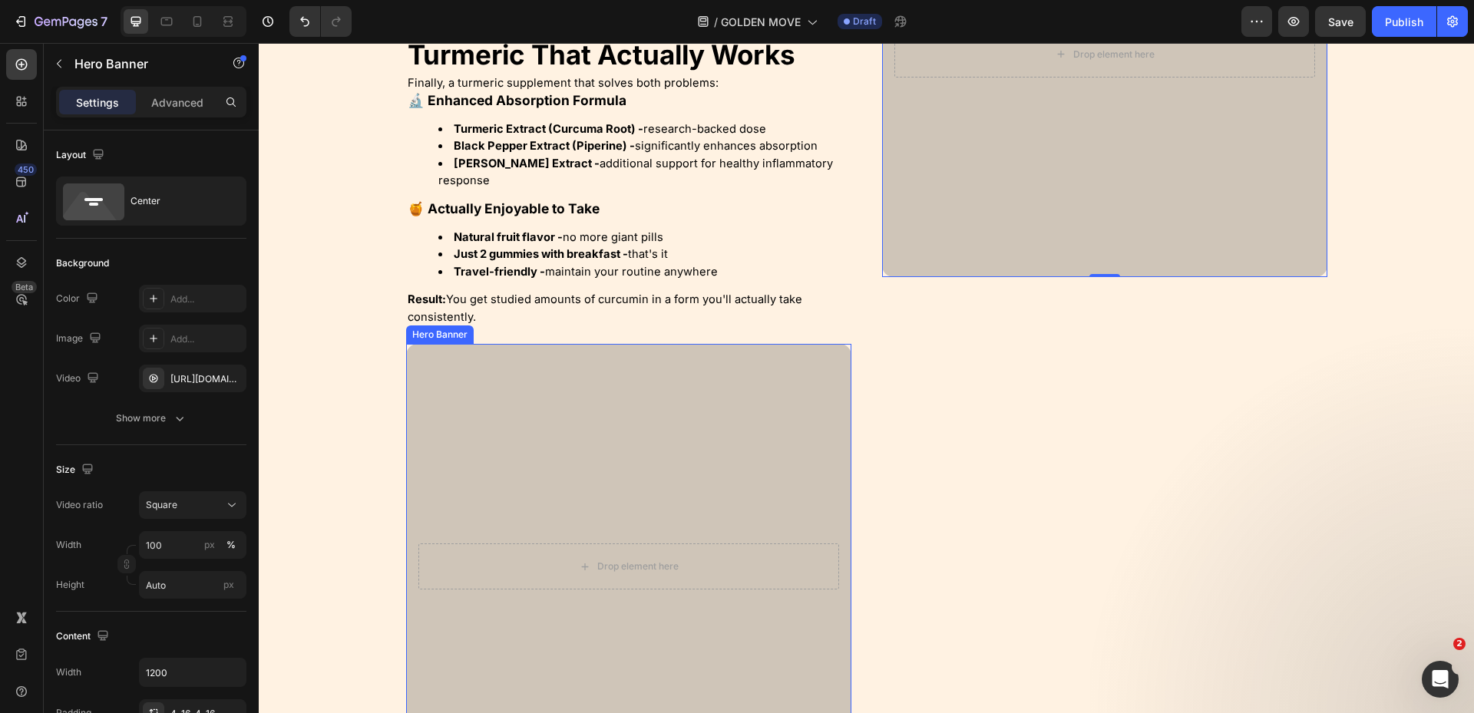
click at [570, 441] on div "Overlay" at bounding box center [628, 566] width 445 height 445
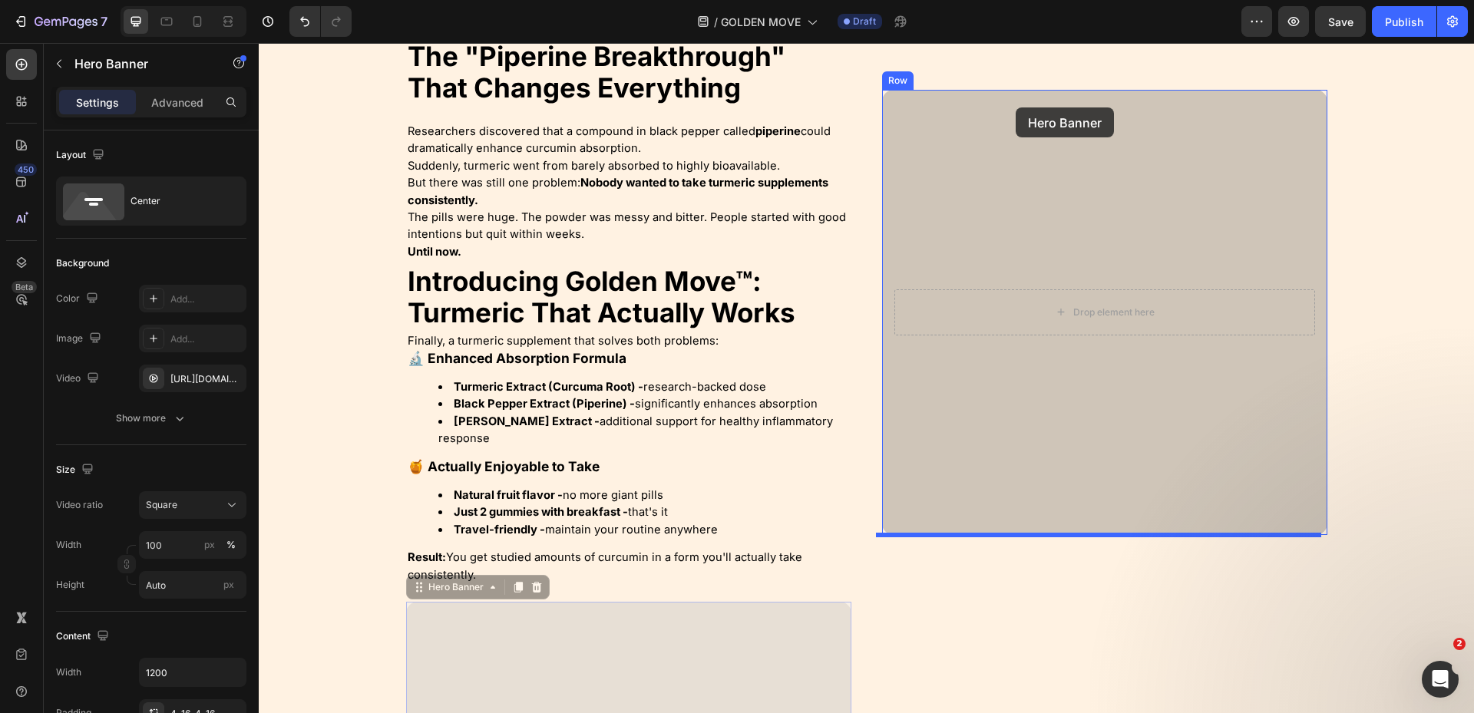
scroll to position [1612, 0]
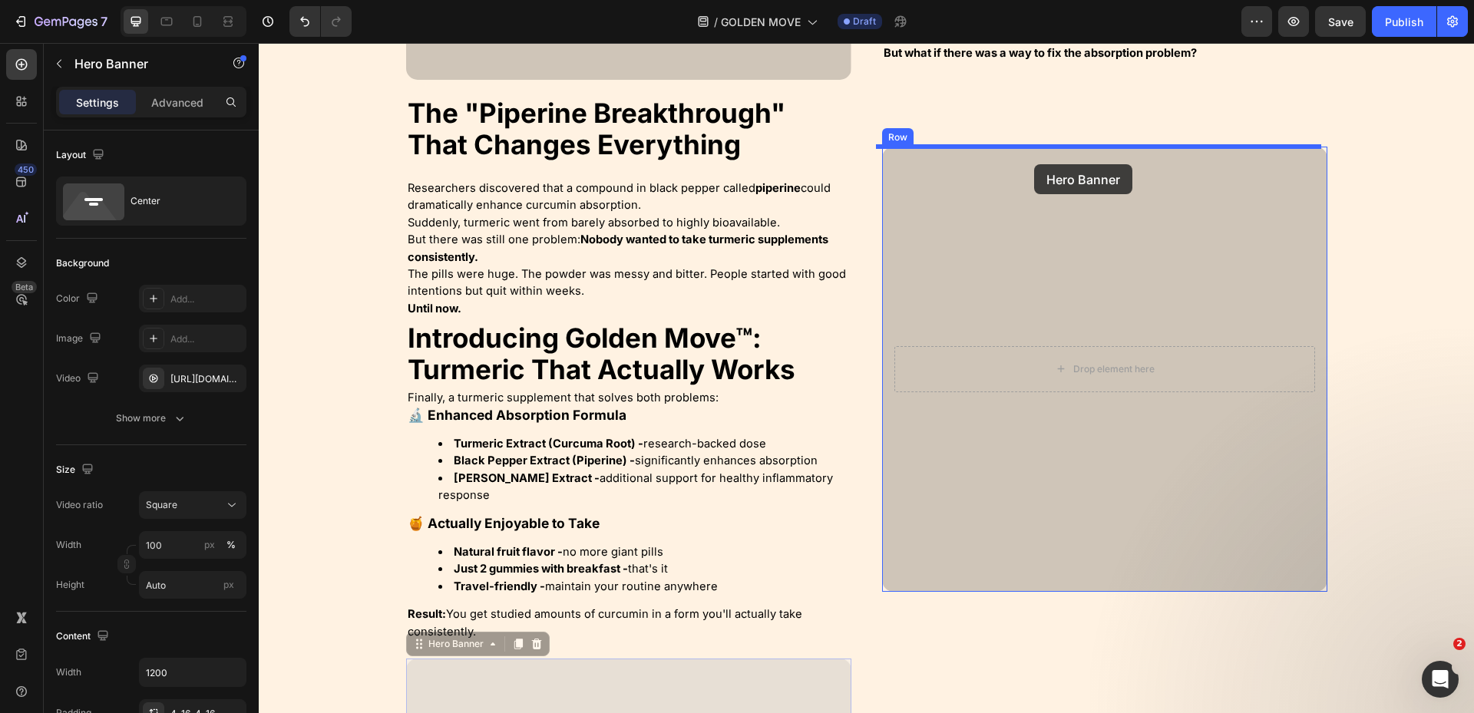
drag, startPoint x: 411, startPoint y: 332, endPoint x: 1034, endPoint y: 164, distance: 645.4
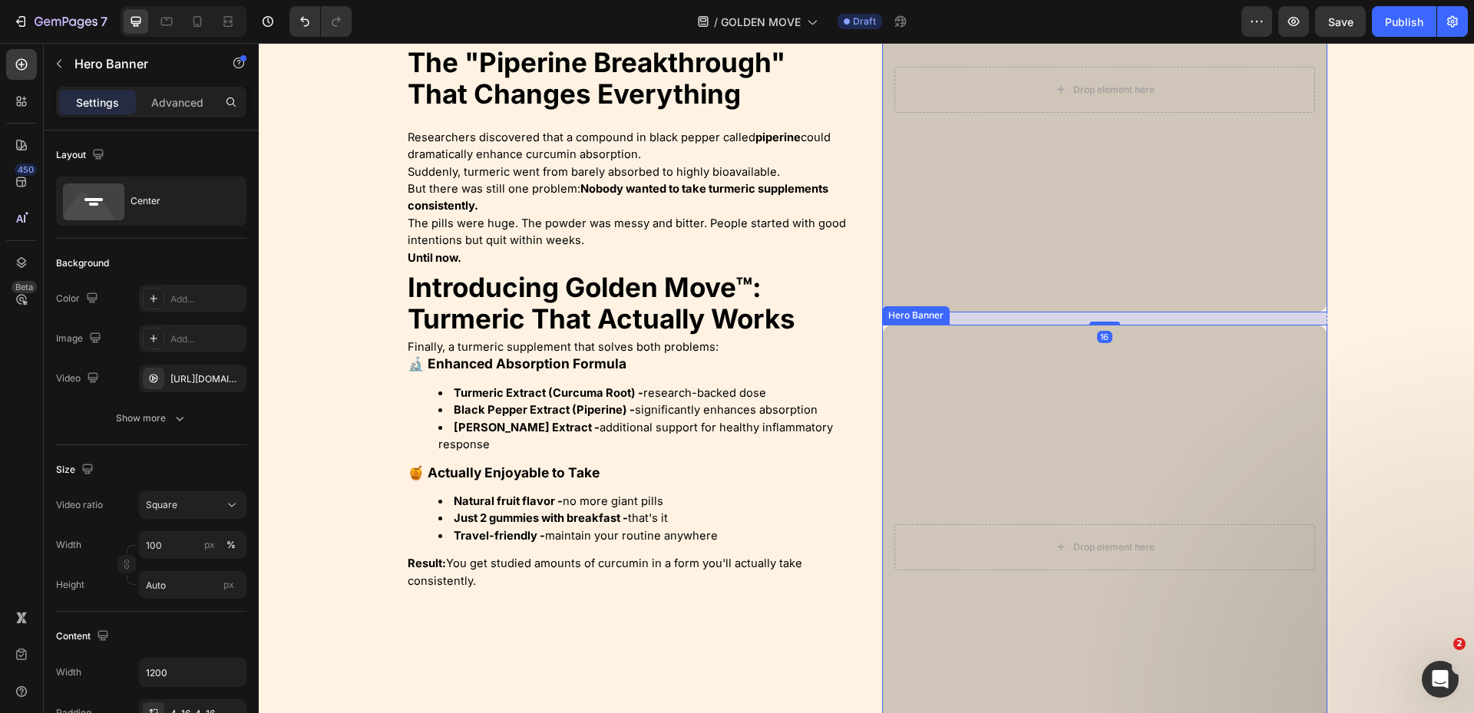
scroll to position [1842, 0]
click at [968, 459] on div "Overlay" at bounding box center [1104, 546] width 445 height 445
click at [1006, 310] on icon at bounding box center [1012, 309] width 12 height 12
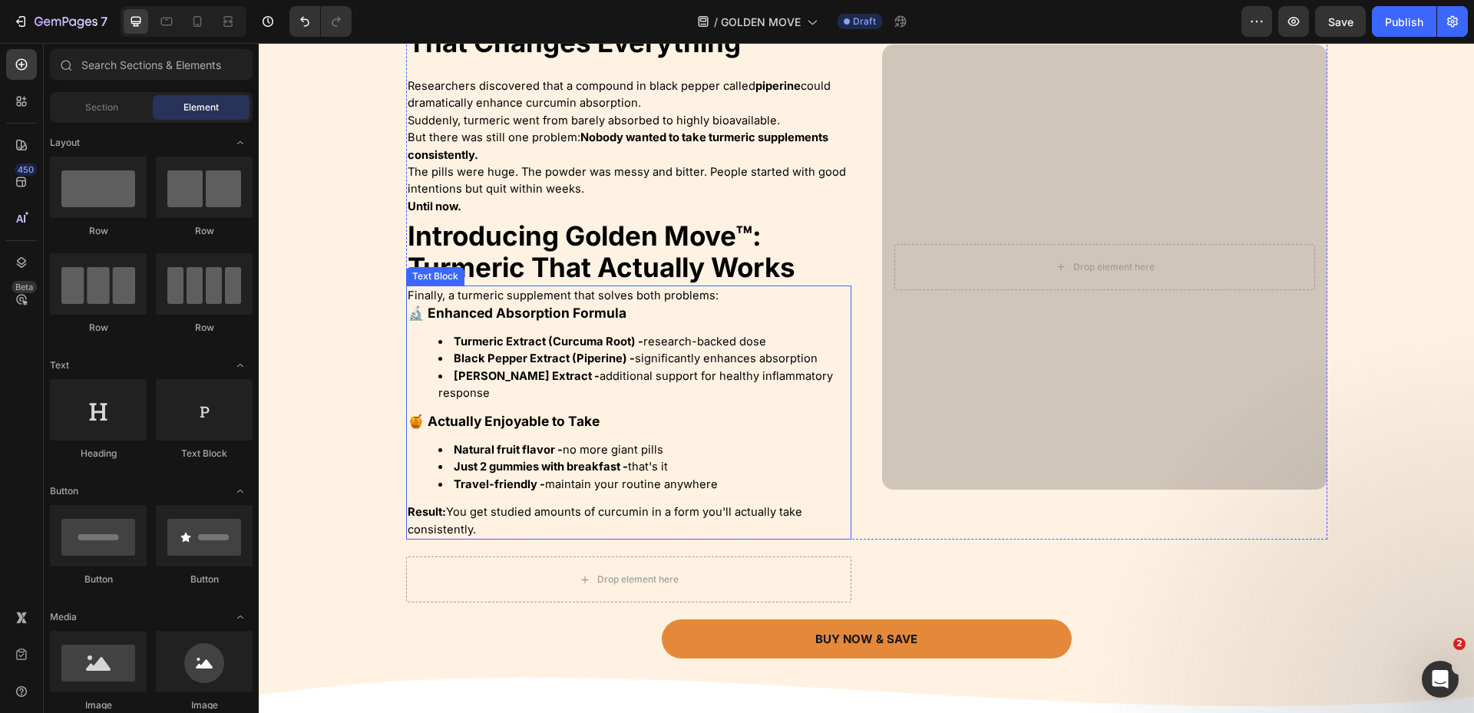
scroll to position [1663, 0]
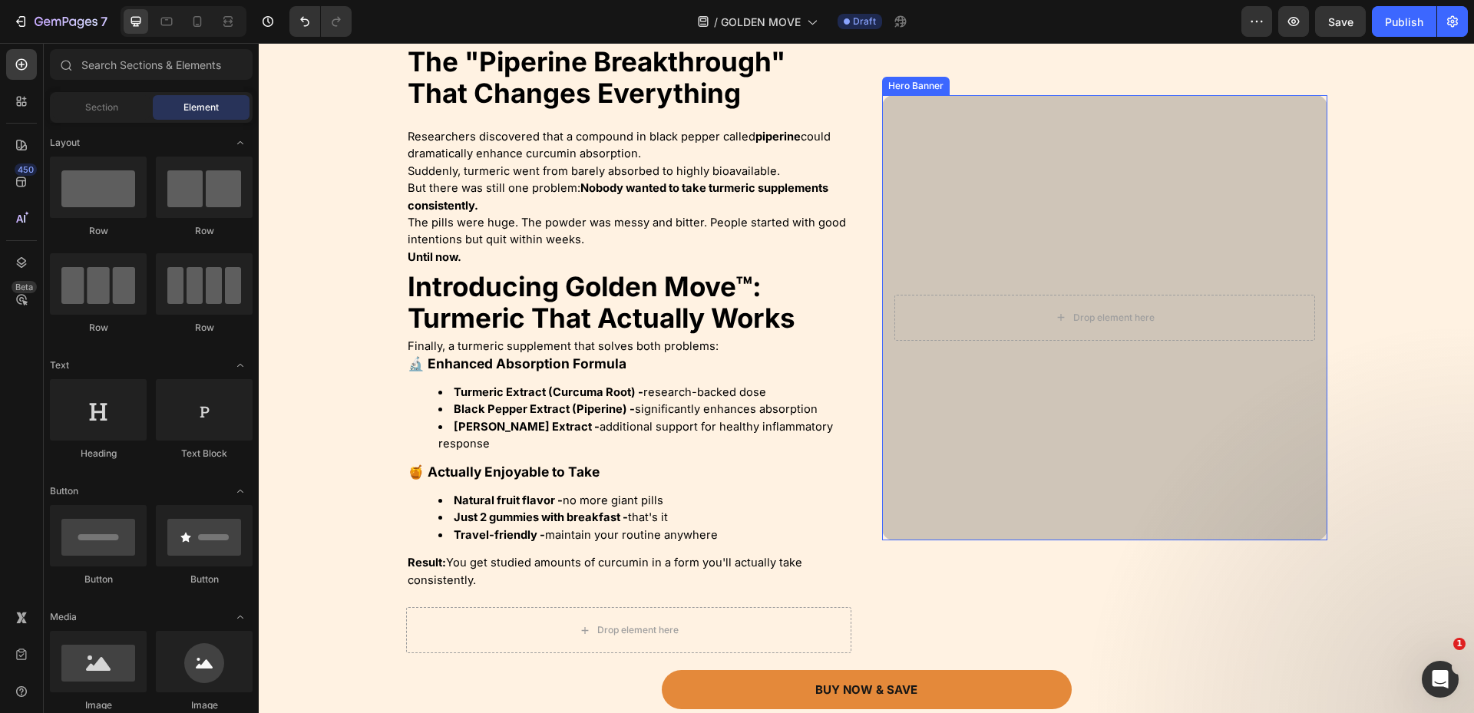
click at [977, 180] on div "Overlay" at bounding box center [1104, 317] width 445 height 445
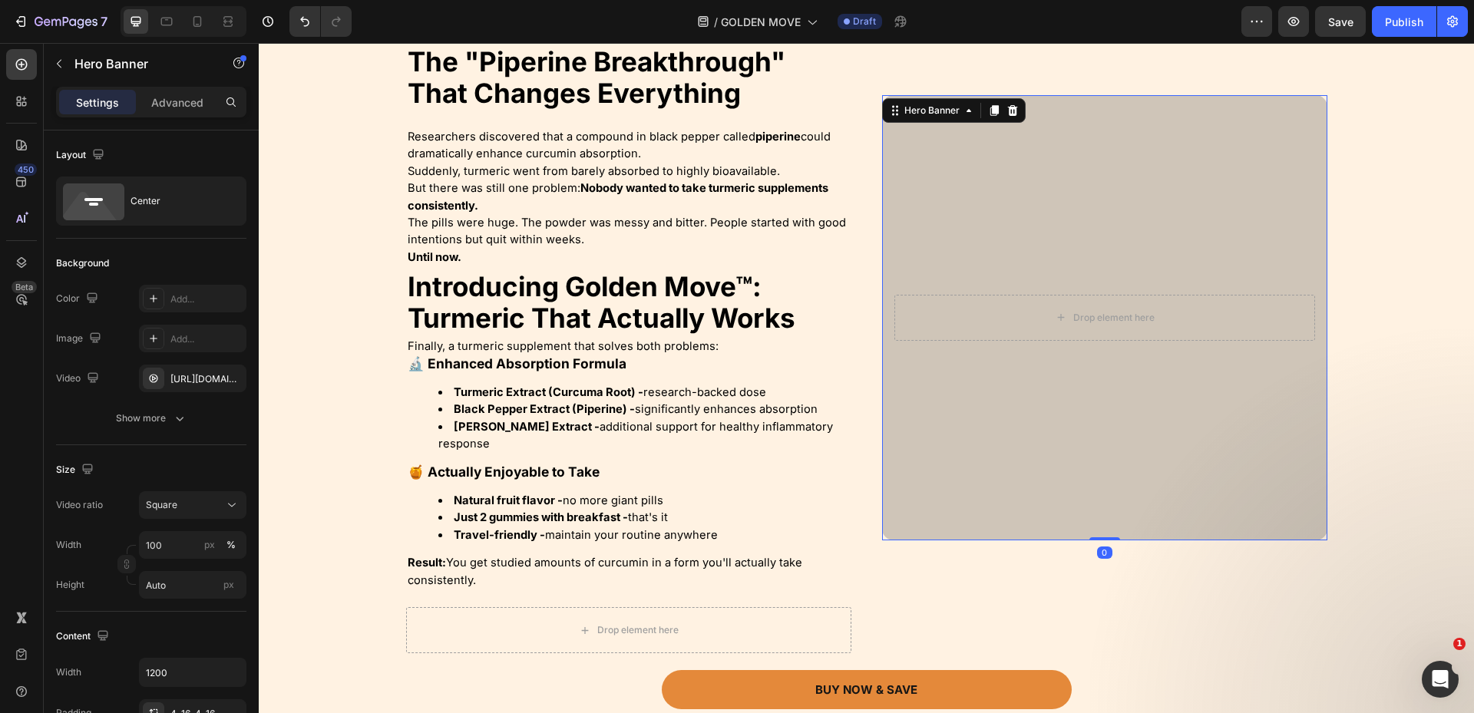
click at [182, 114] on div "Settings Advanced" at bounding box center [151, 102] width 190 height 31
click at [191, 374] on div "[URL][DOMAIN_NAME]" at bounding box center [192, 379] width 45 height 14
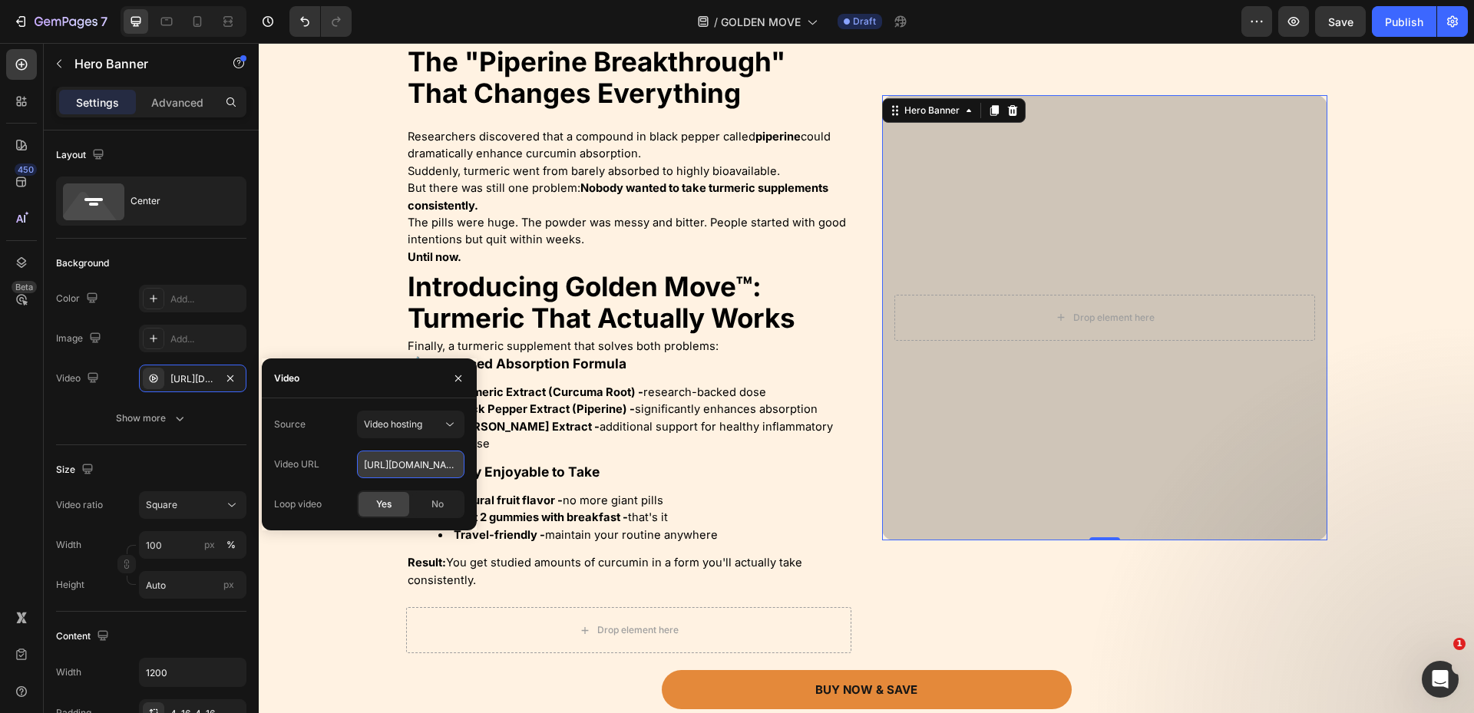
click at [429, 463] on input "[URL][DOMAIN_NAME]" at bounding box center [410, 464] width 107 height 28
paste input "a5424663b34845fc8a7eb886b0a25dfe"
type input "[URL][DOMAIN_NAME]"
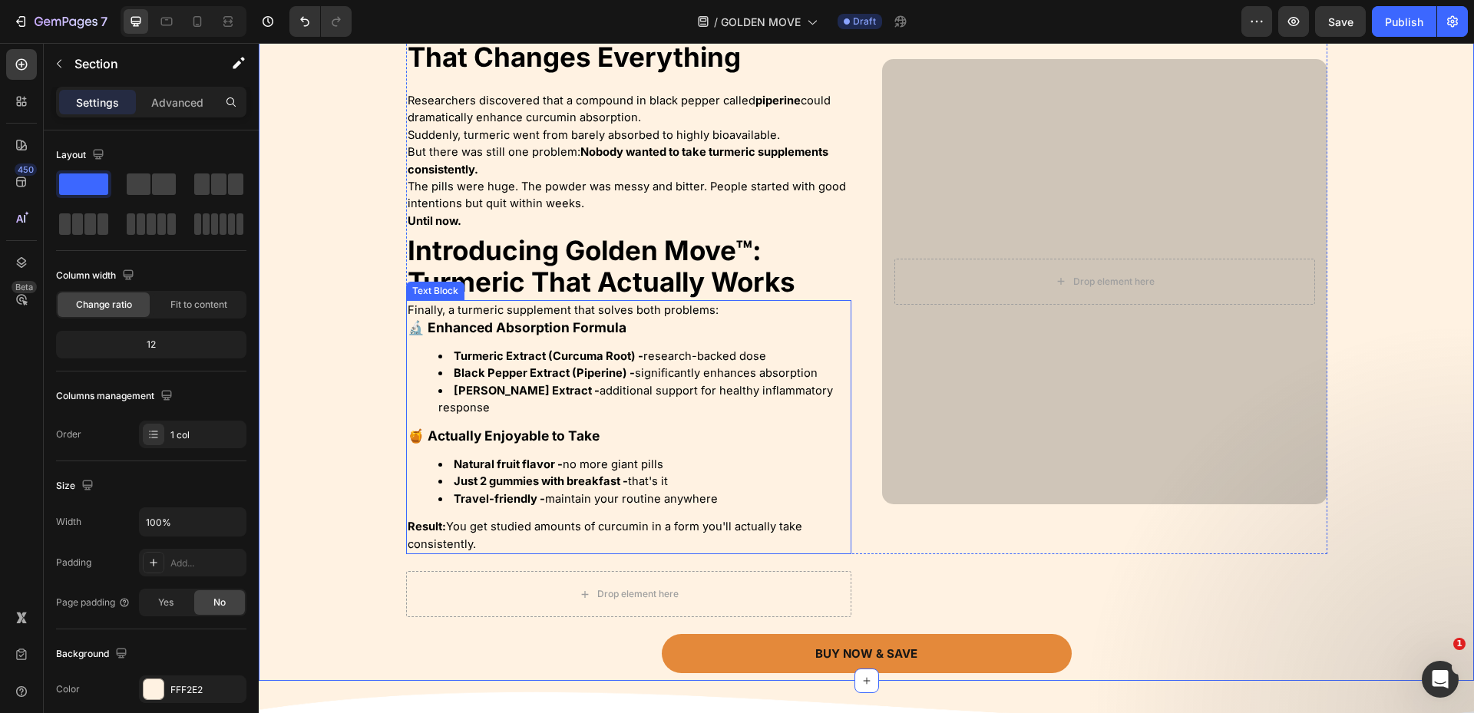
scroll to position [1817, 0]
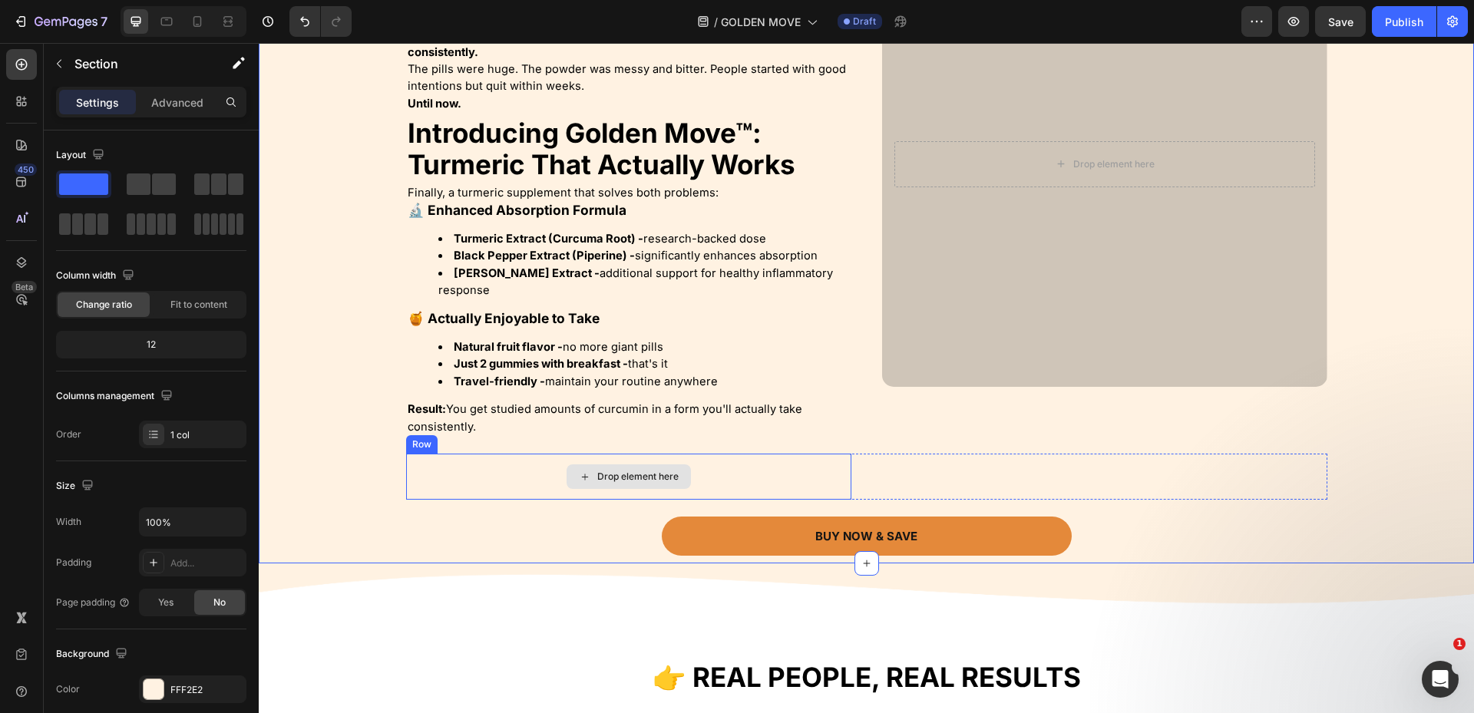
click at [434, 477] on div "Drop element here" at bounding box center [628, 477] width 445 height 46
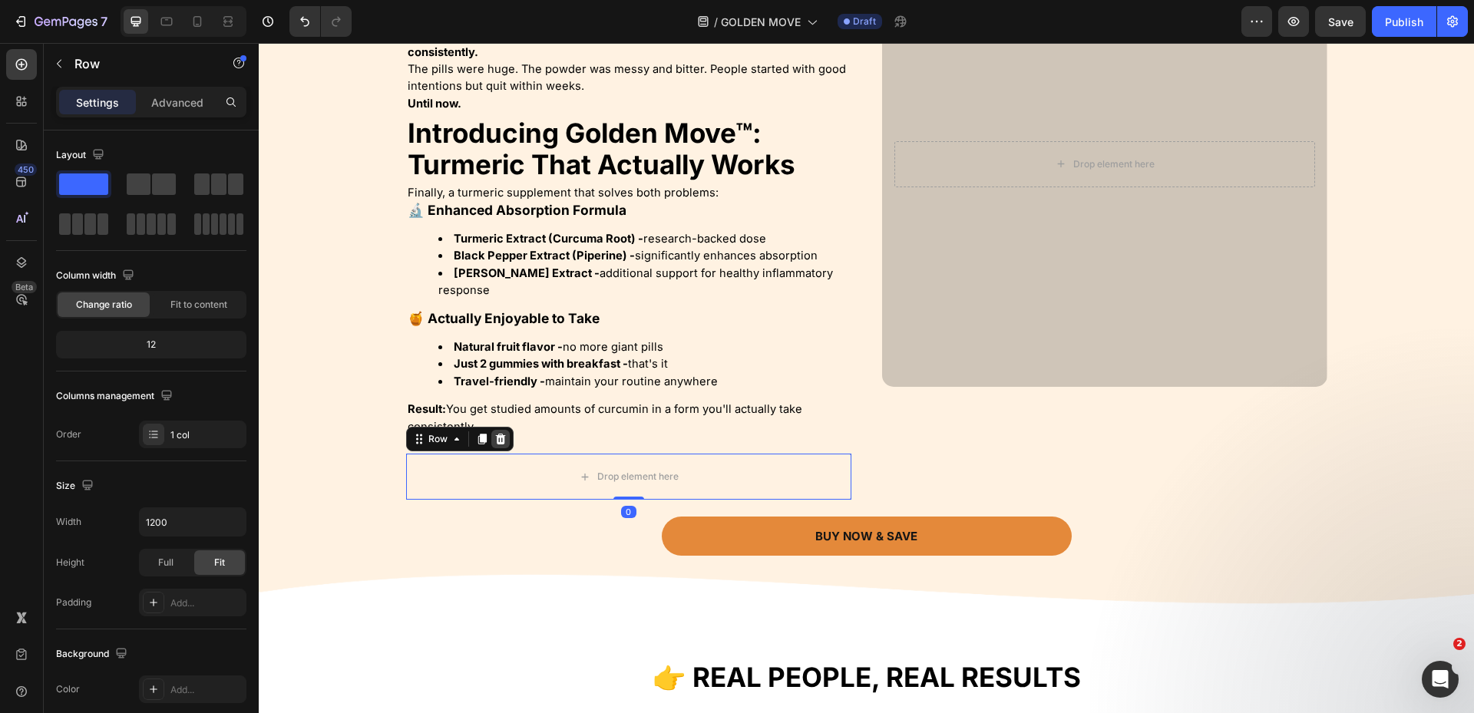
click at [495, 435] on icon at bounding box center [500, 439] width 10 height 11
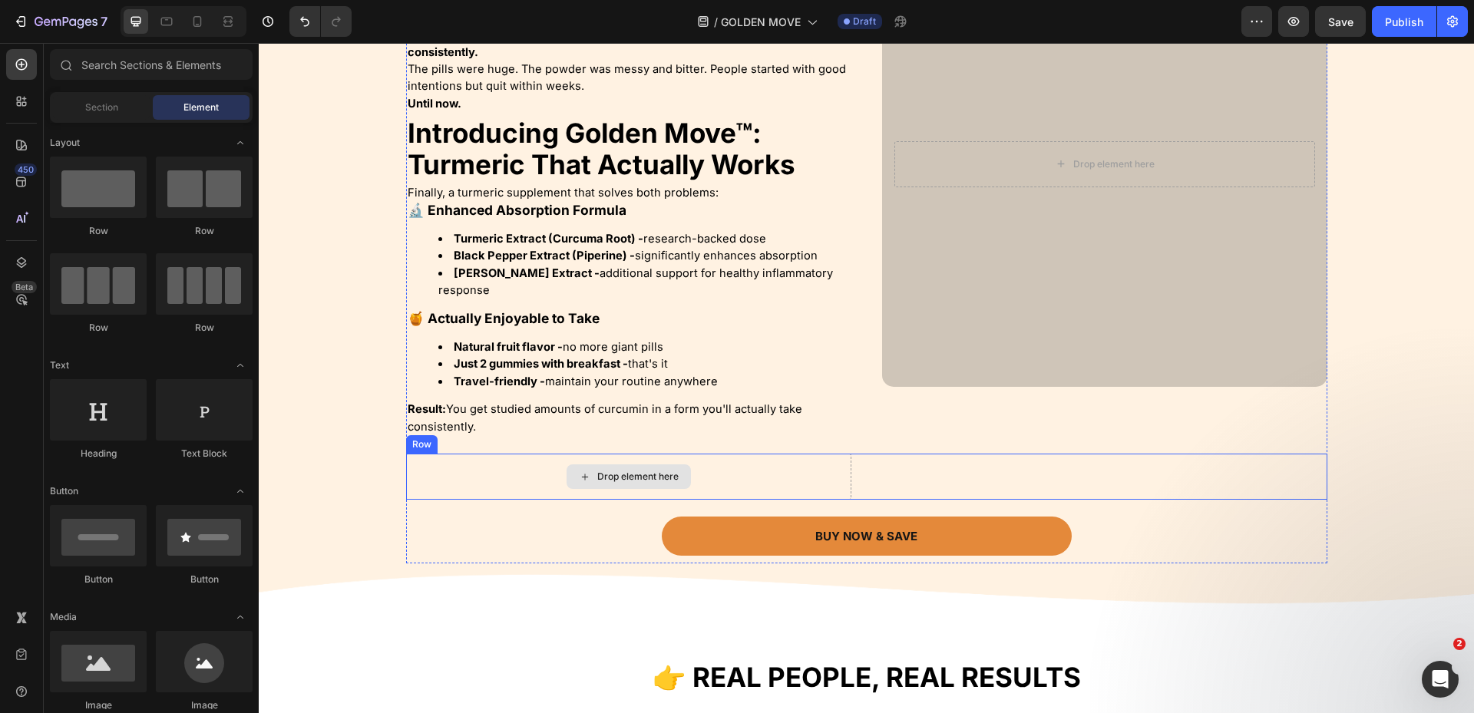
click at [475, 472] on div "Drop element here" at bounding box center [628, 477] width 445 height 46
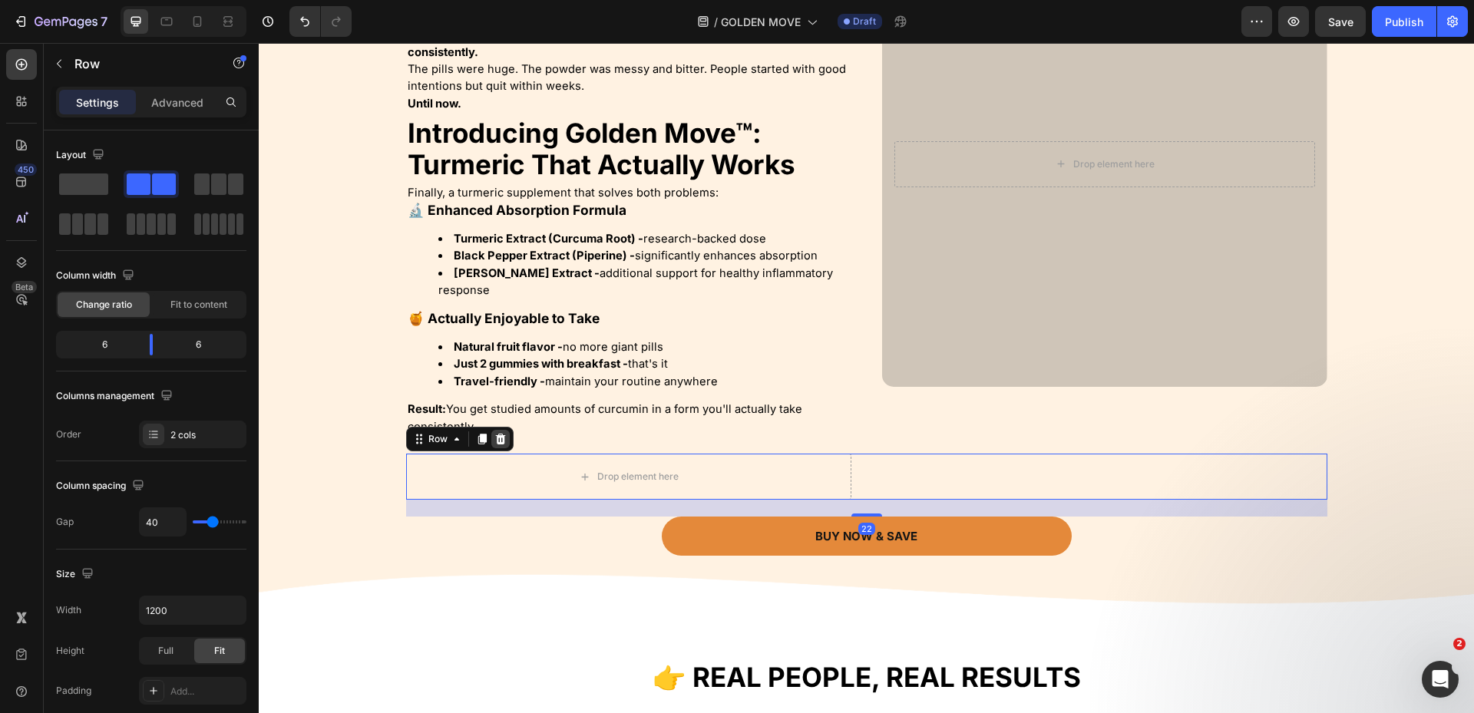
click at [495, 446] on div at bounding box center [500, 439] width 18 height 18
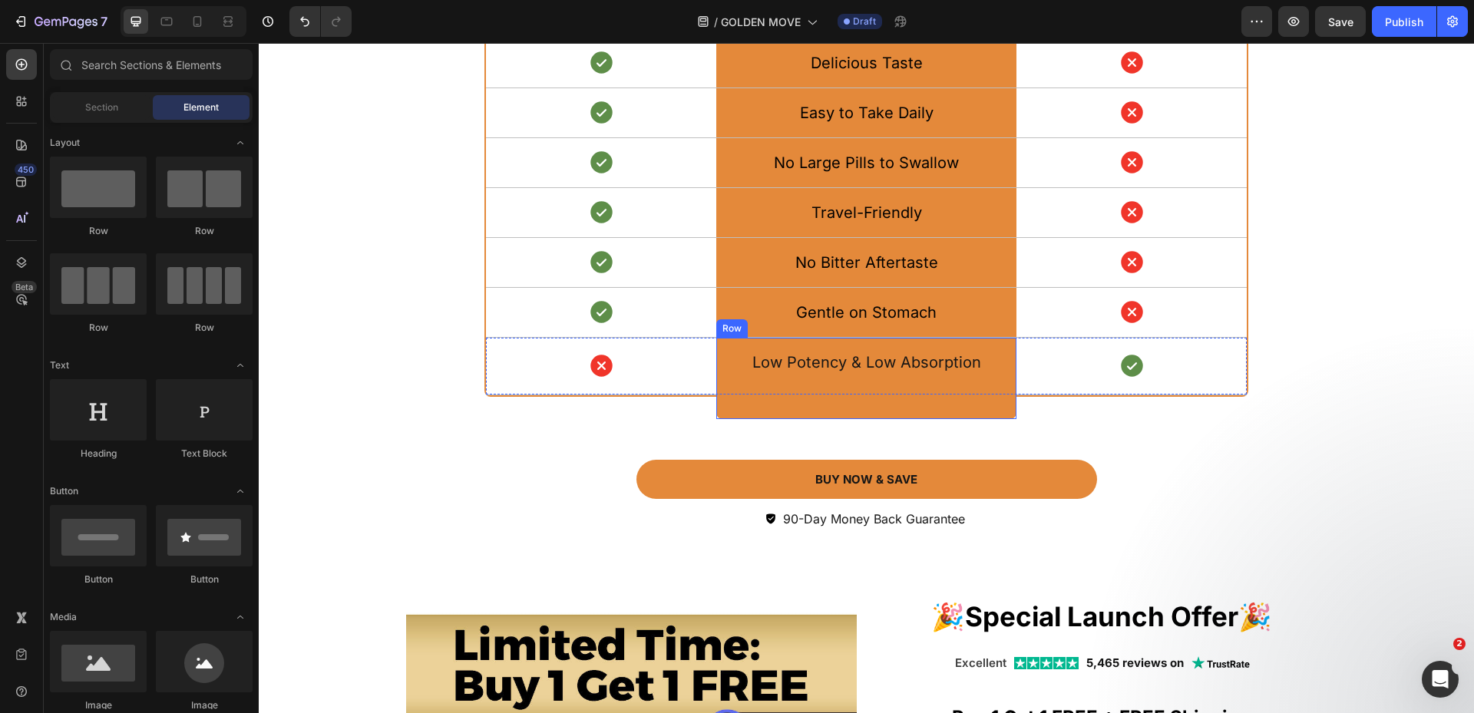
scroll to position [5334, 0]
